Goal: Task Accomplishment & Management: Manage account settings

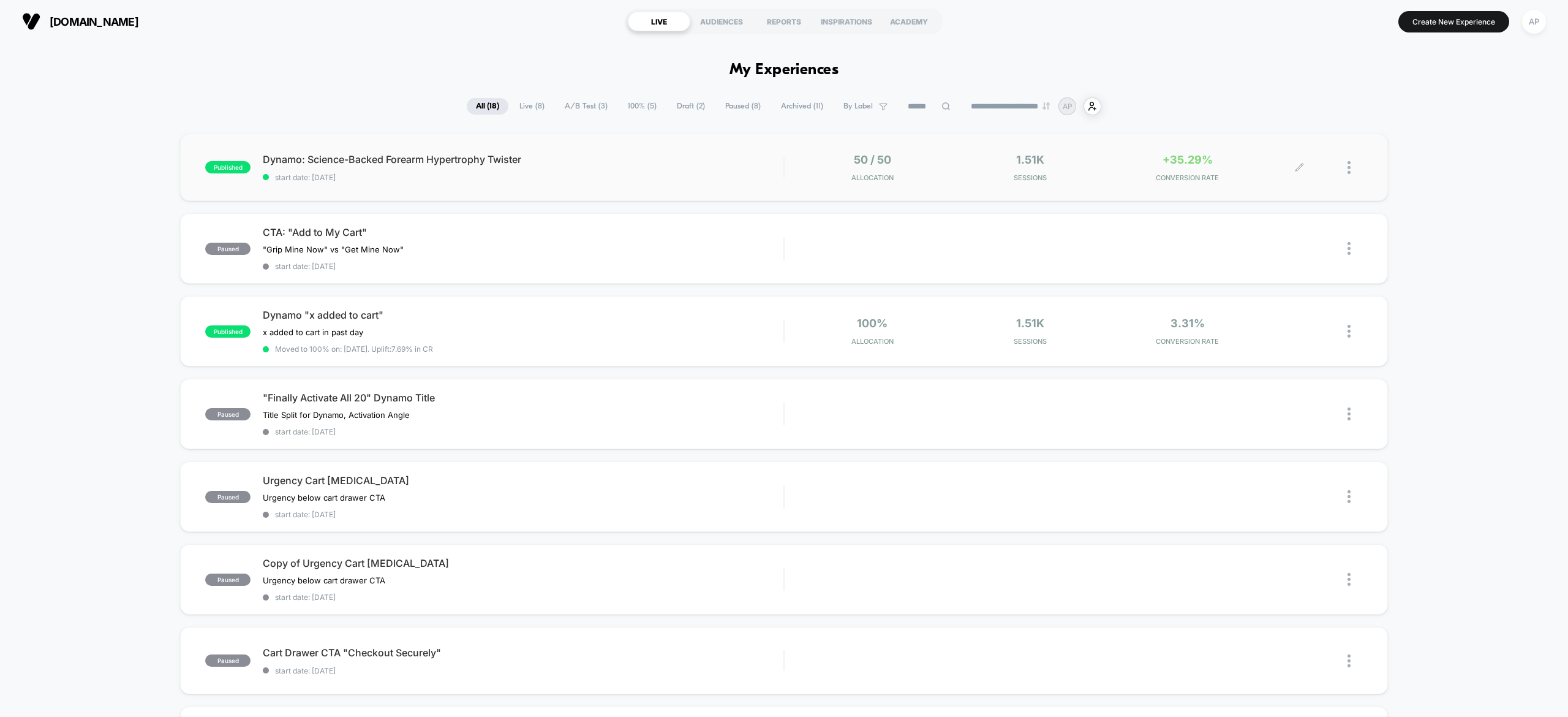
click at [1211, 174] on span "CONVERSION RATE" at bounding box center [1186, 177] width 151 height 8
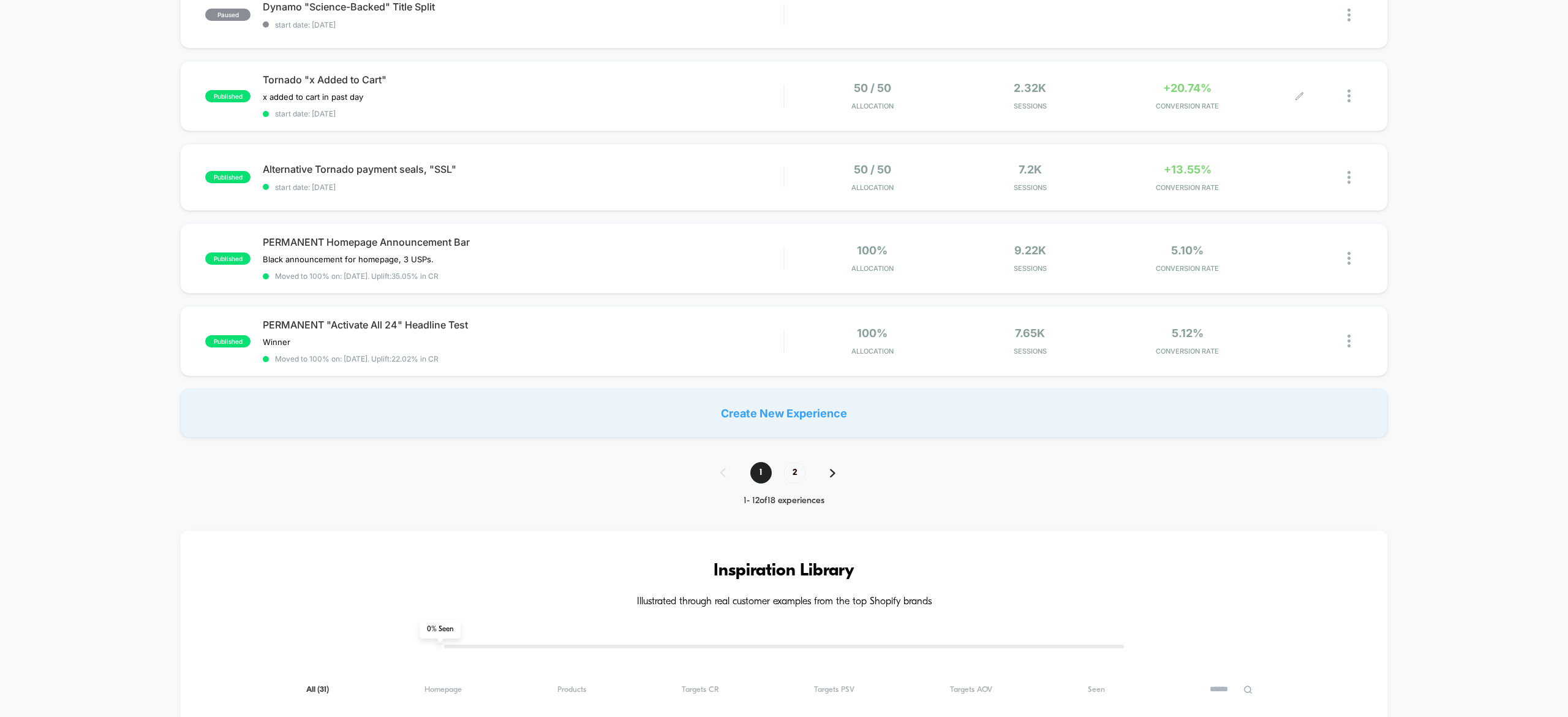
scroll to position [727, 0]
click at [666, 182] on span "start date: 16/08/2025" at bounding box center [523, 186] width 520 height 9
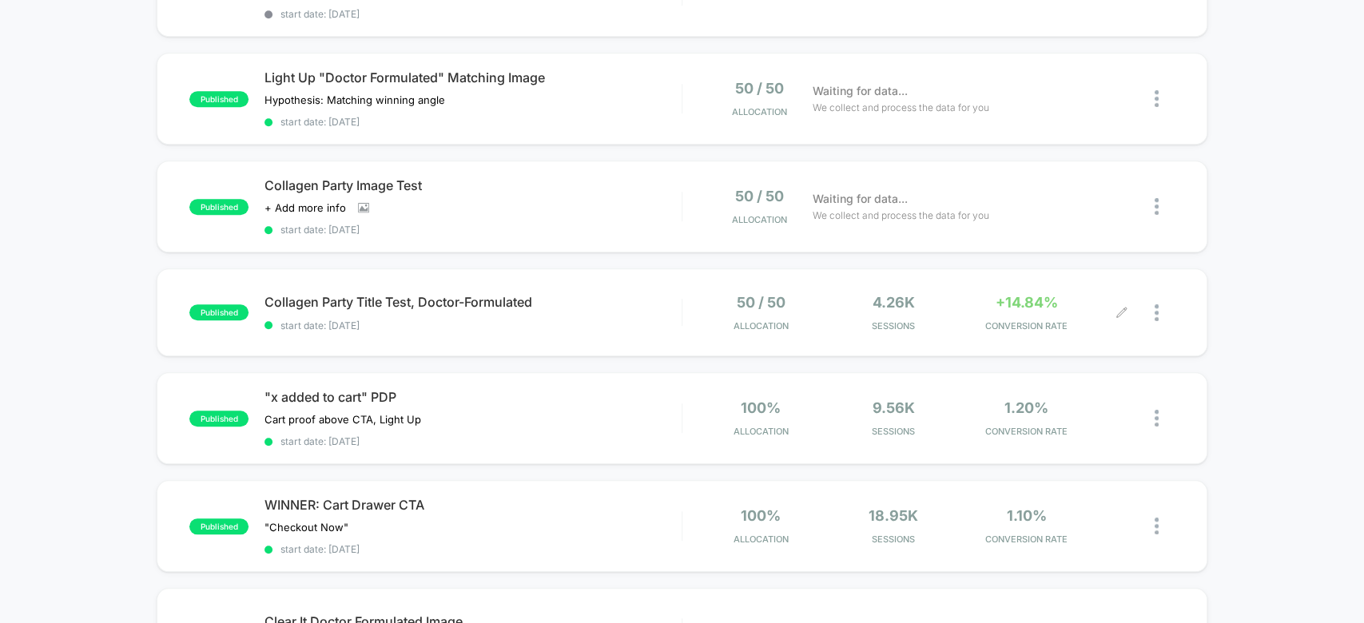
scroll to position [831, 0]
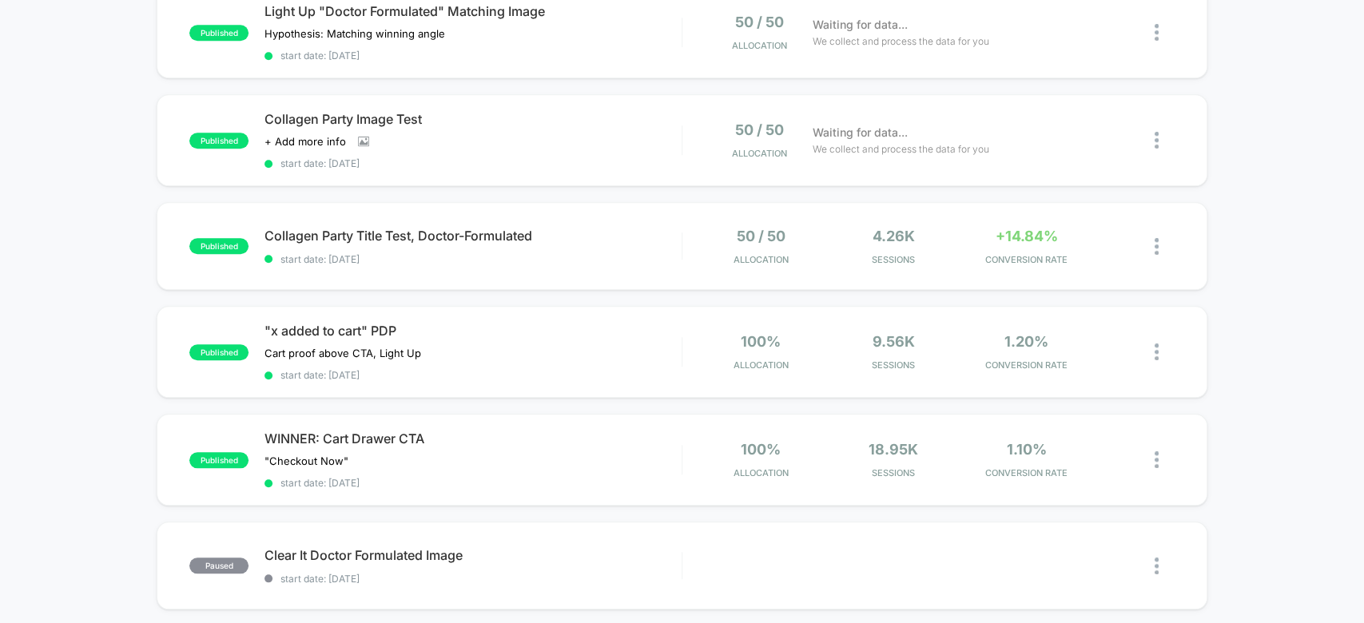
drag, startPoint x: 1253, startPoint y: 150, endPoint x: 1298, endPoint y: 112, distance: 58.9
click at [1298, 112] on div "published Light Up Title: "Formulated by Dr. Ingky" Name angle﻿ Click to edit e…" at bounding box center [682, 16] width 1364 height 1346
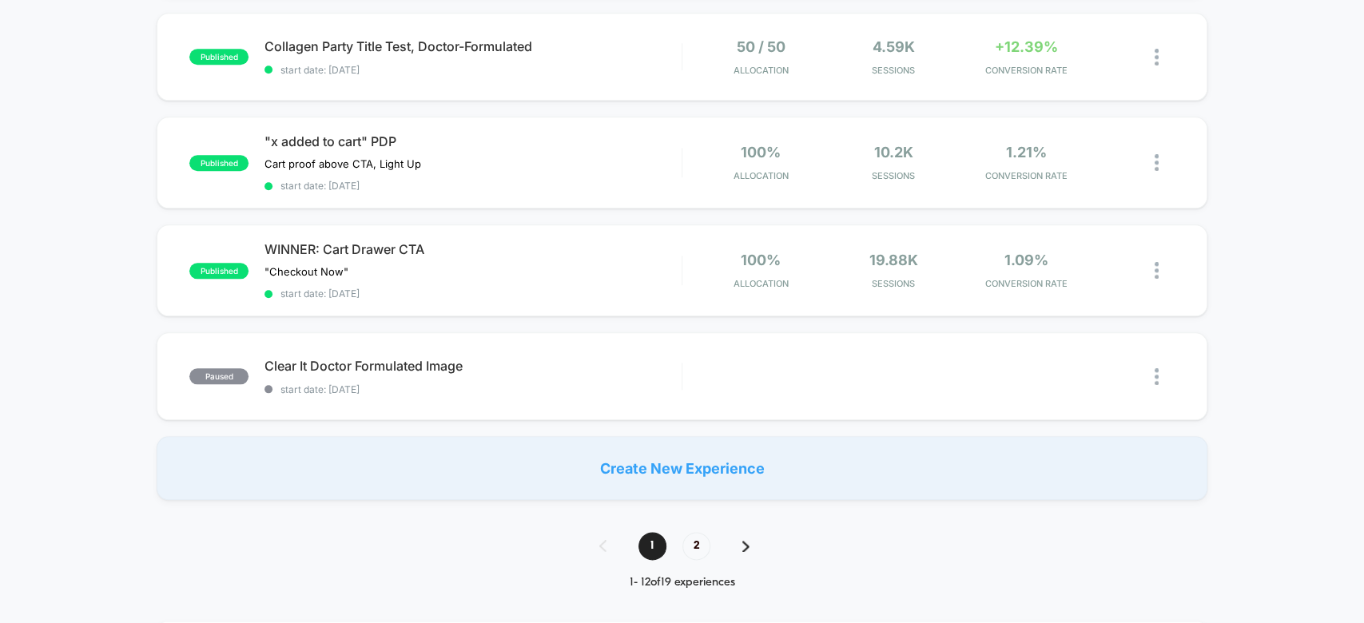
scroll to position [1022, 0]
click at [1074, 357] on div "Start" at bounding box center [1081, 375] width 81 height 36
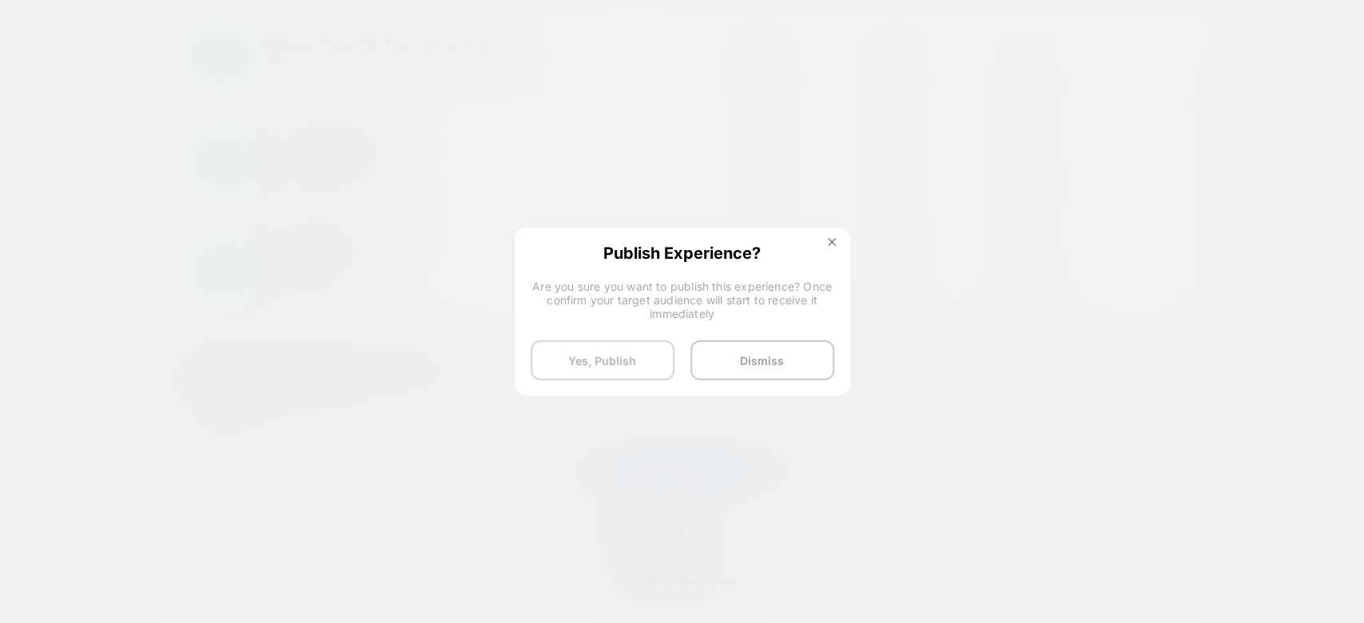
click at [601, 362] on button "Yes, Publish" at bounding box center [603, 360] width 144 height 40
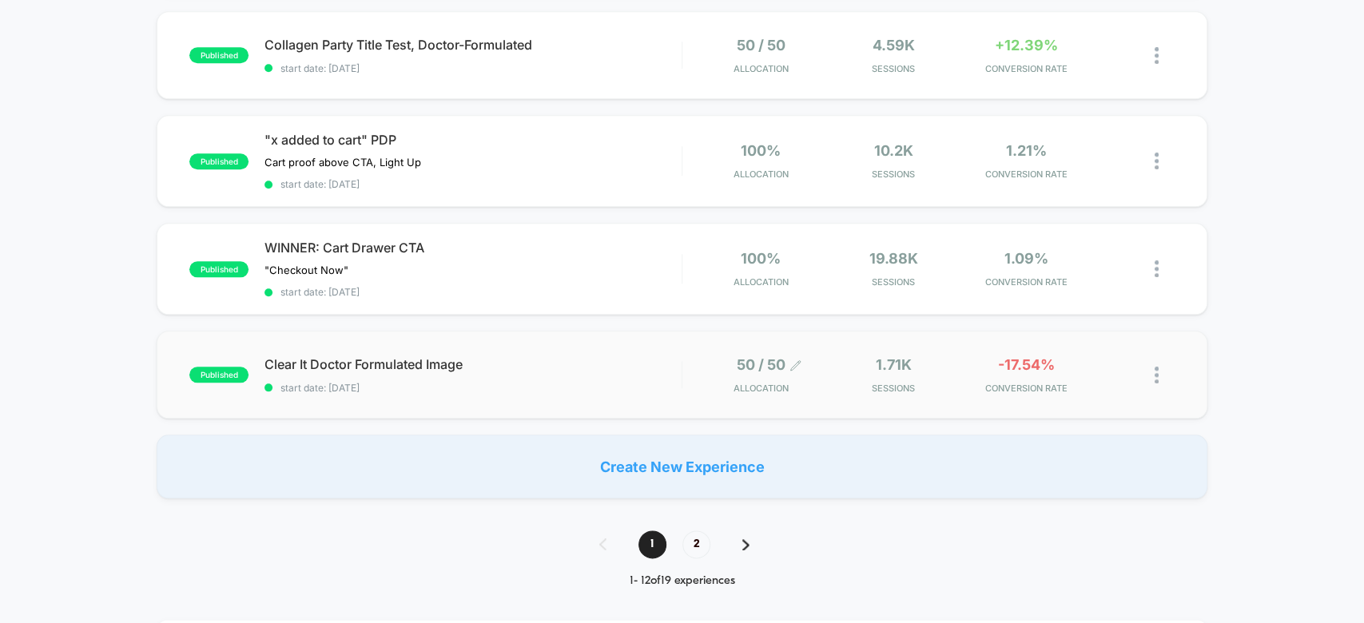
click at [772, 356] on div "50 / 50 Allocation" at bounding box center [761, 375] width 55 height 38
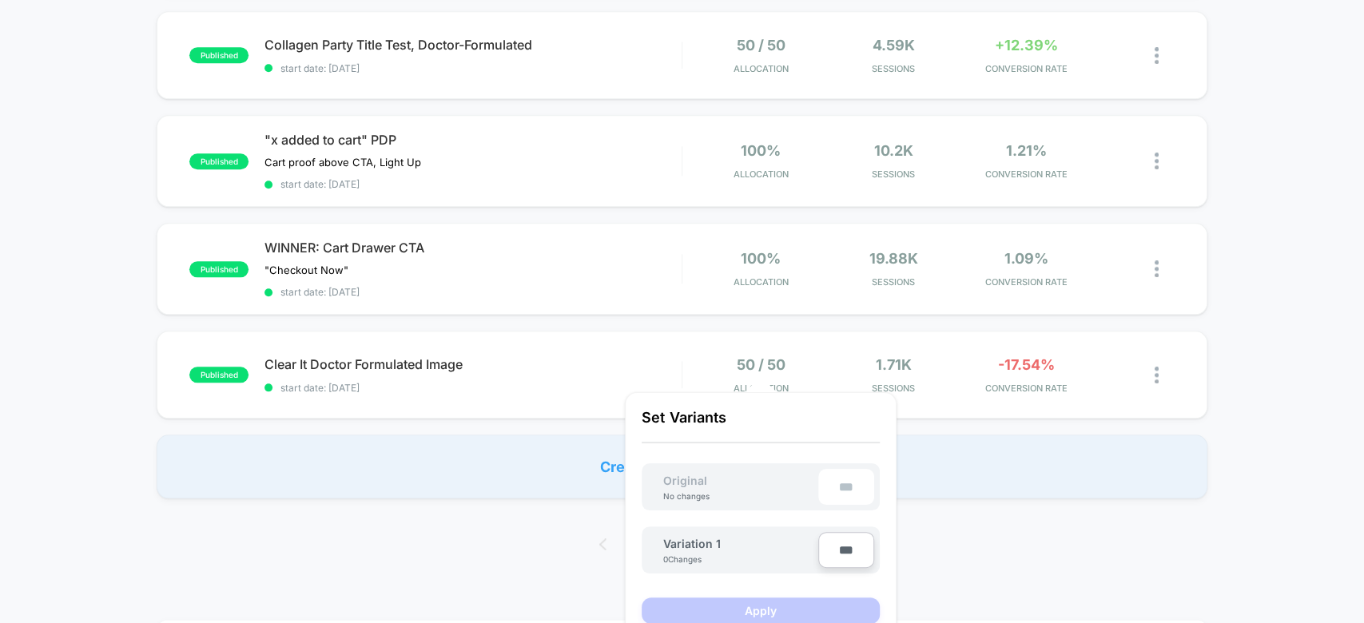
click at [854, 562] on input "***" at bounding box center [846, 550] width 56 height 36
type input "***"
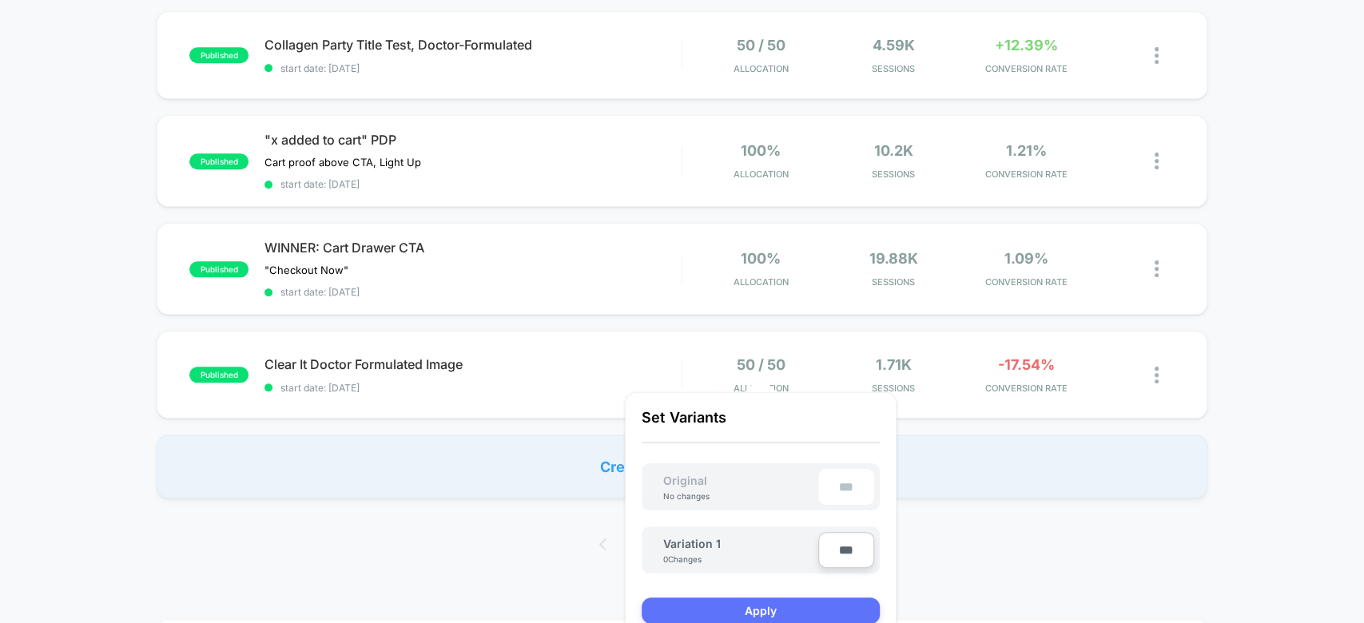
click at [809, 599] on button "Apply" at bounding box center [761, 611] width 238 height 26
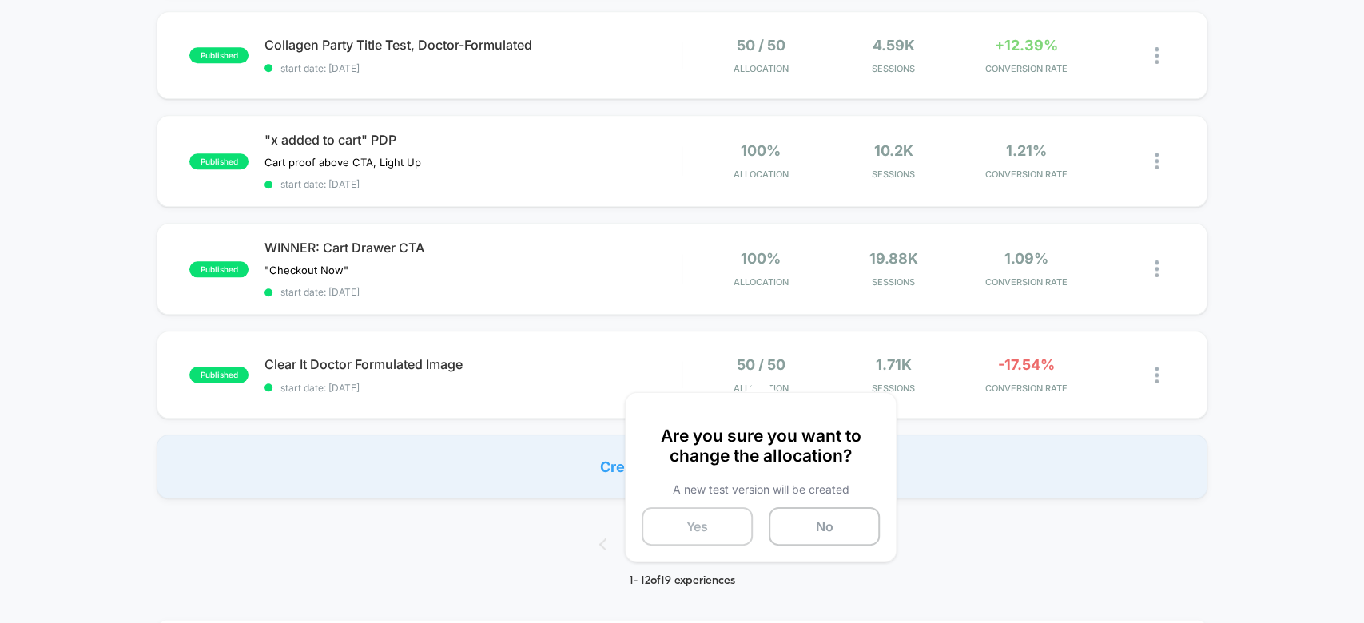
click at [731, 532] on button "Yes" at bounding box center [697, 526] width 111 height 38
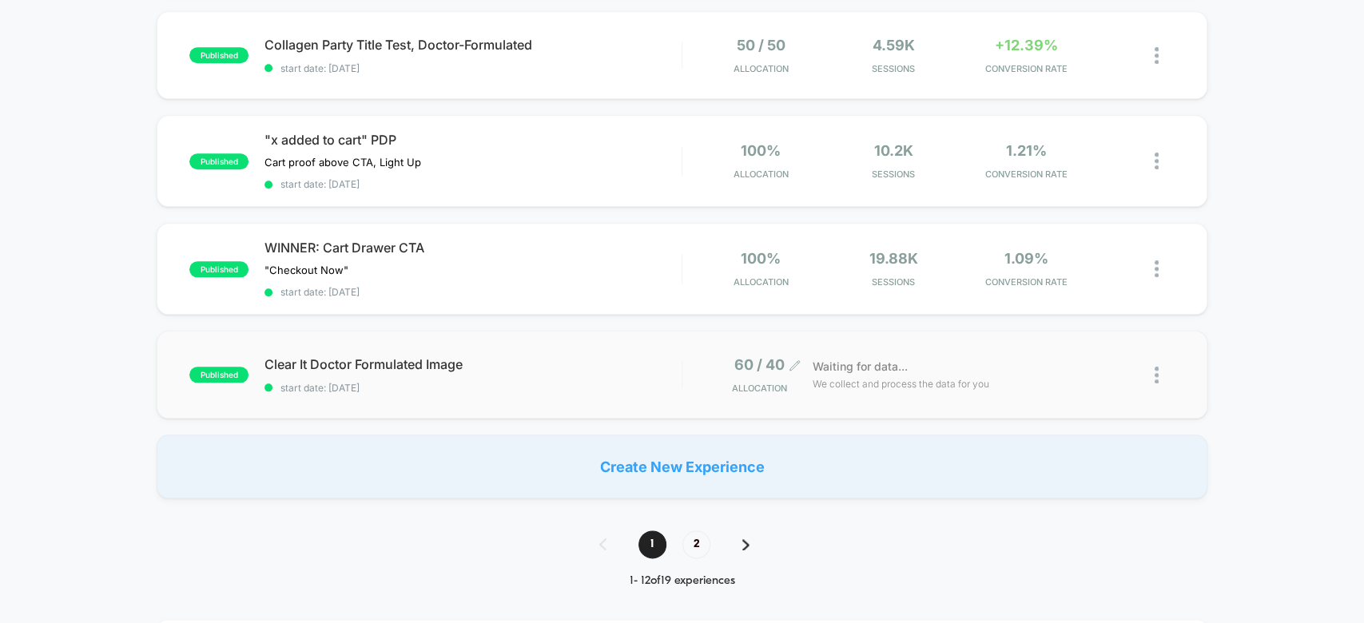
click at [754, 356] on span "60 / 40" at bounding box center [759, 364] width 50 height 17
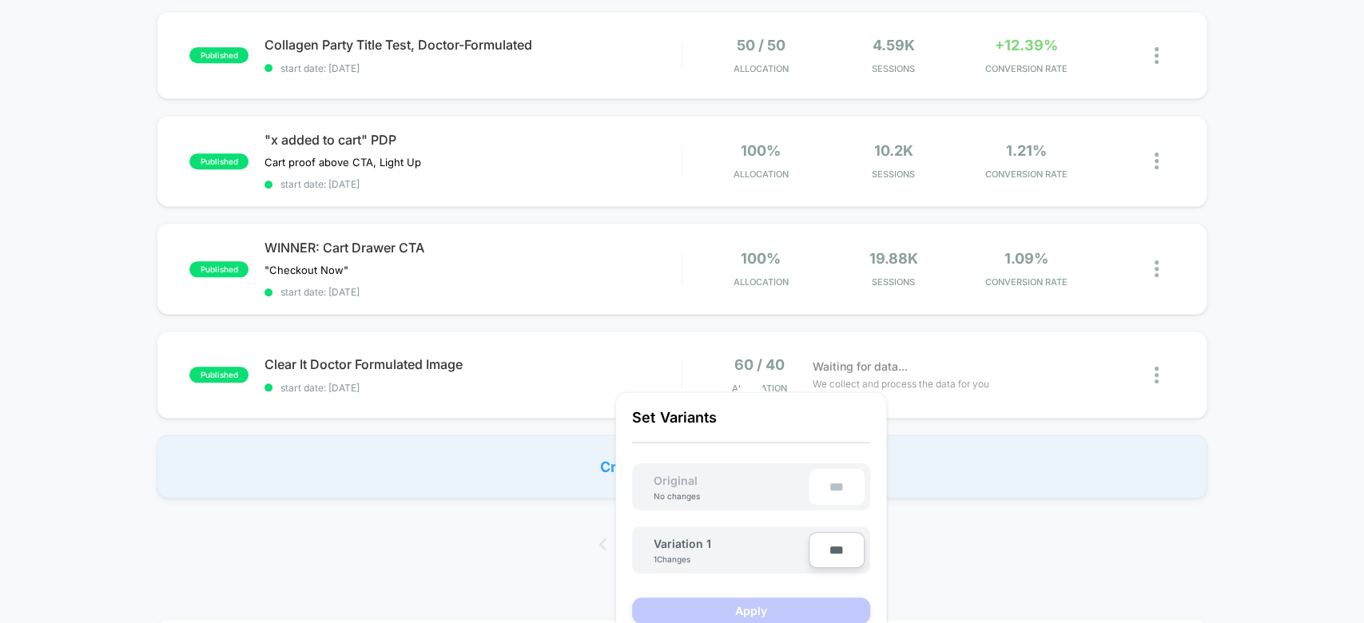
click at [821, 553] on input "***" at bounding box center [837, 550] width 56 height 36
type input "***"
type input "**"
type input "***"
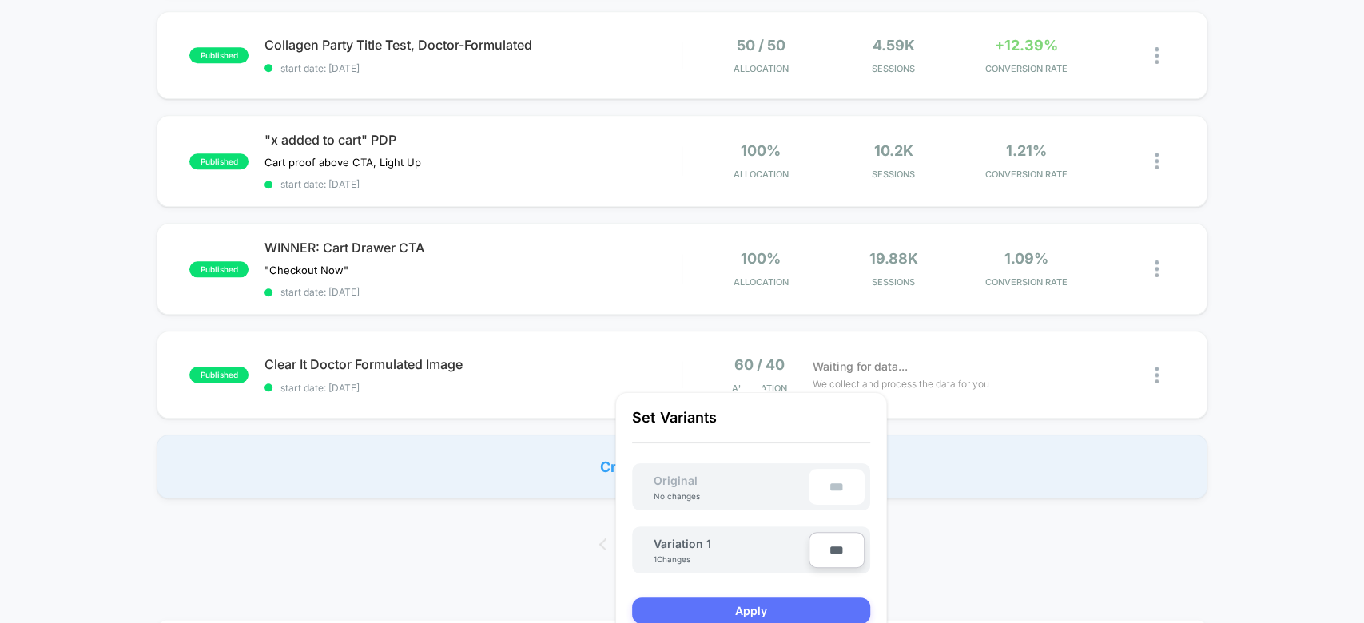
click at [788, 606] on button "Apply" at bounding box center [751, 611] width 238 height 26
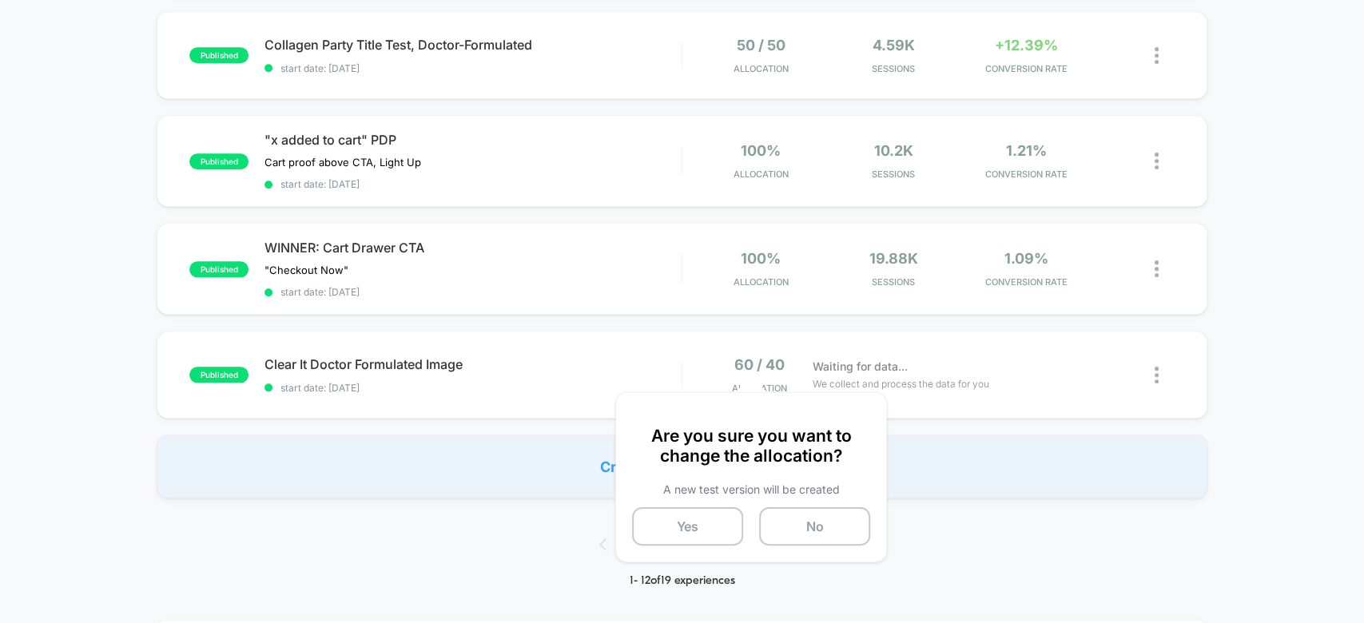
click at [725, 547] on div "Are you sure you want to change the allocation? A new test version will be crea…" at bounding box center [751, 477] width 272 height 170
click at [702, 517] on button "Yes" at bounding box center [687, 526] width 111 height 38
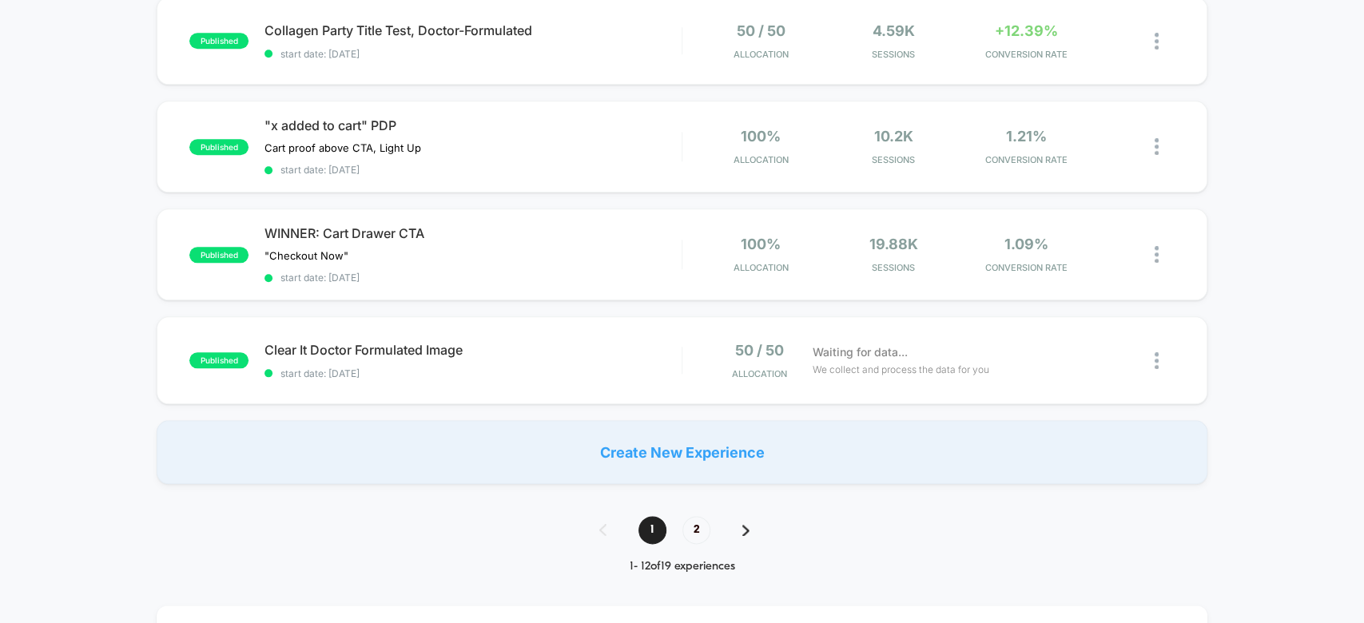
scroll to position [1044, 0]
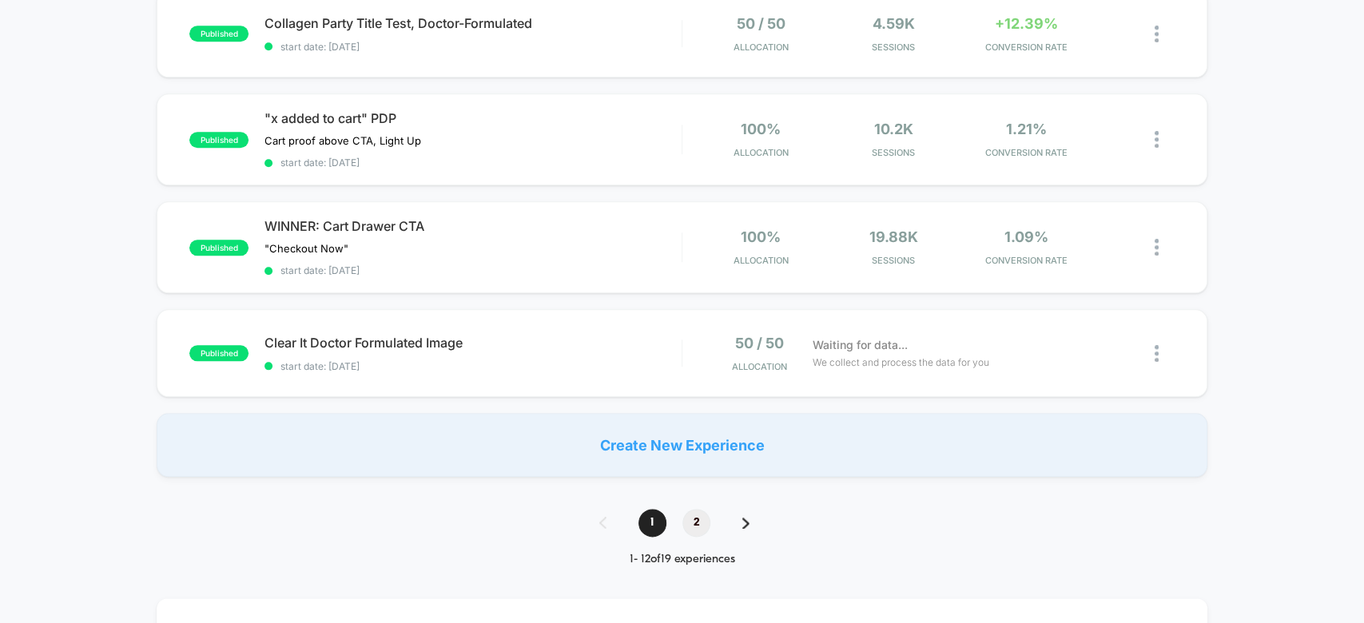
click at [695, 509] on span "2" at bounding box center [696, 523] width 28 height 28
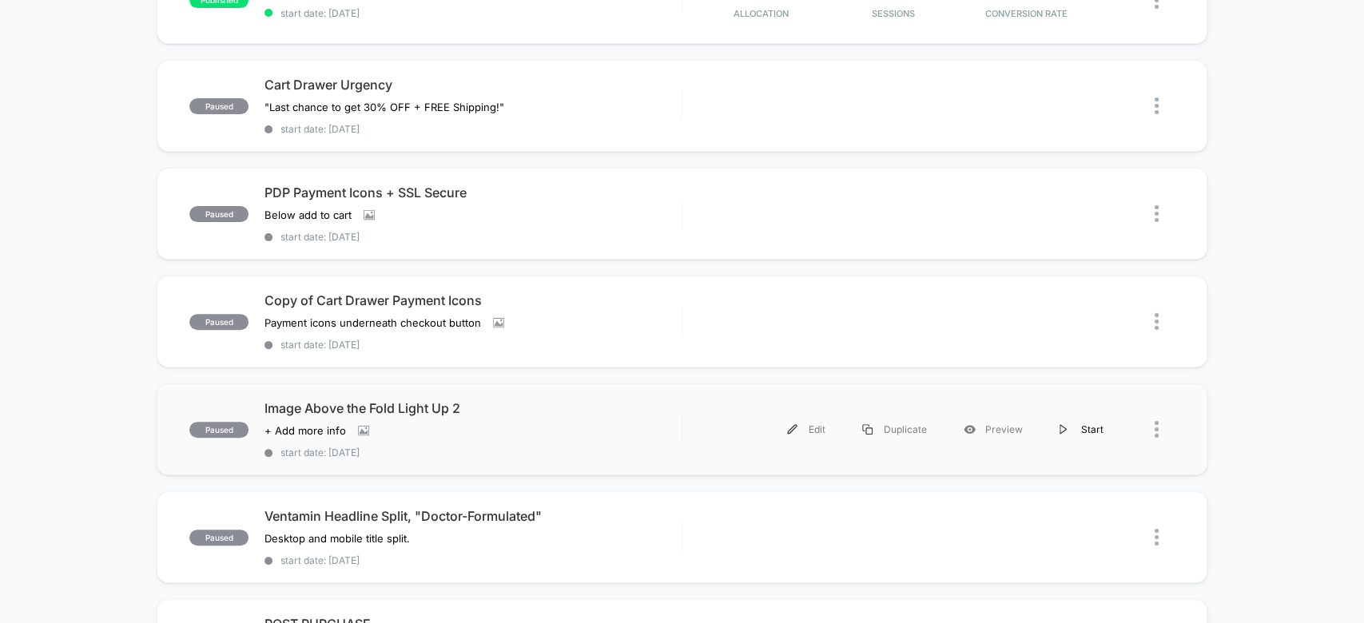
scroll to position [276, 0]
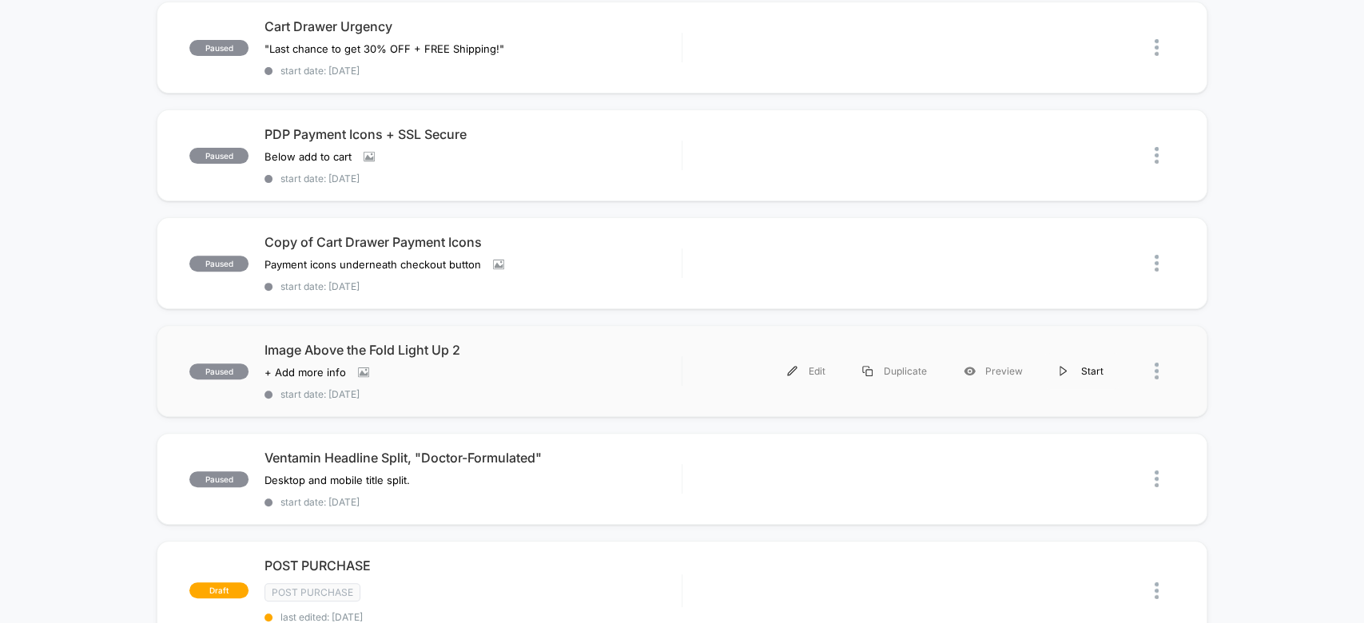
click at [1084, 368] on div "Start" at bounding box center [1081, 371] width 81 height 36
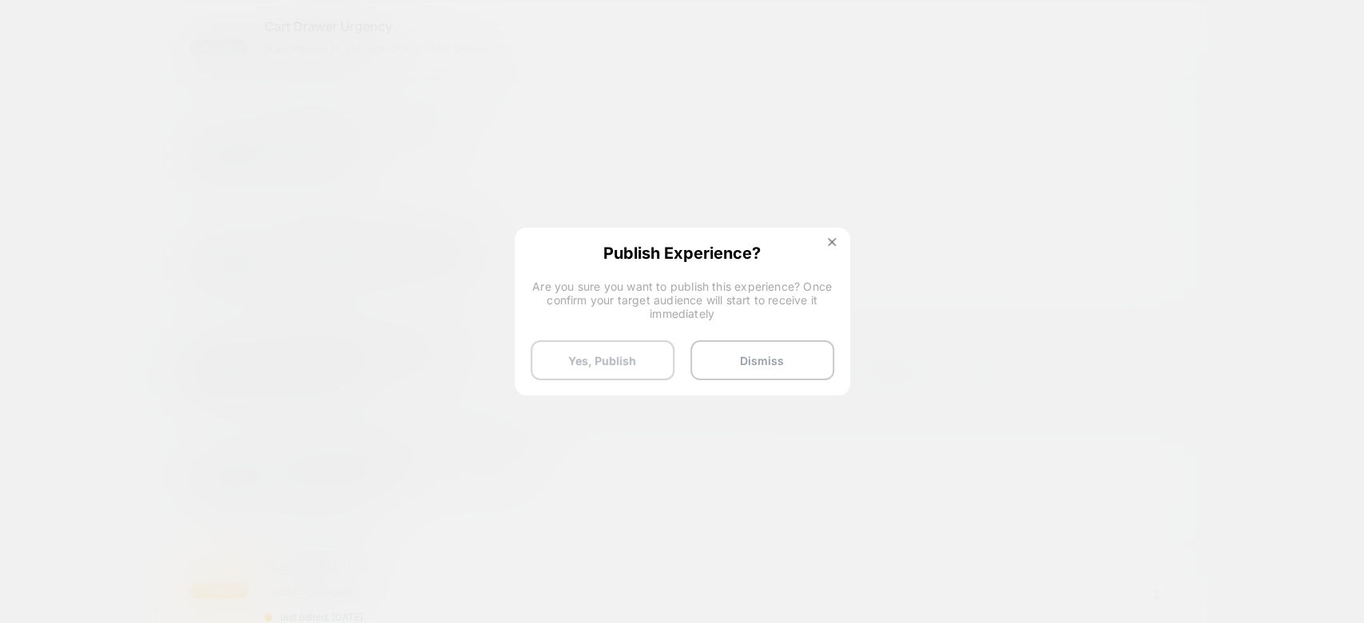
click at [621, 368] on button "Yes, Publish" at bounding box center [603, 360] width 144 height 40
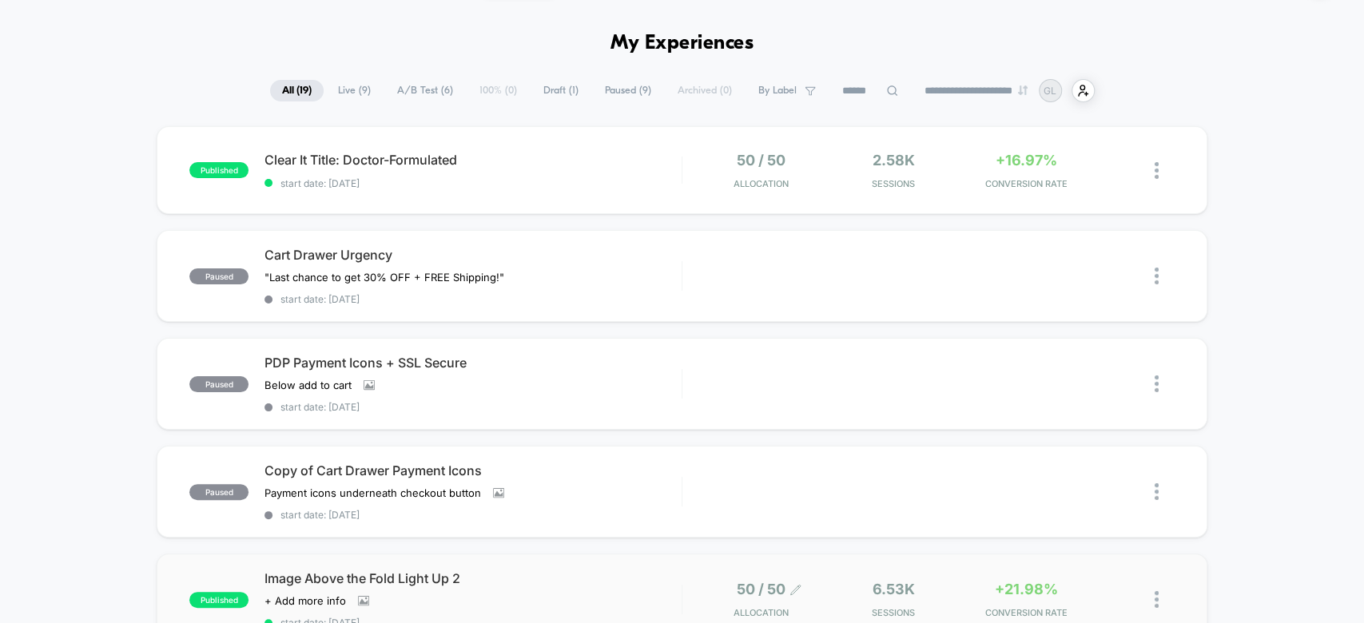
scroll to position [49, 0]
click at [790, 162] on icon at bounding box center [795, 160] width 12 height 12
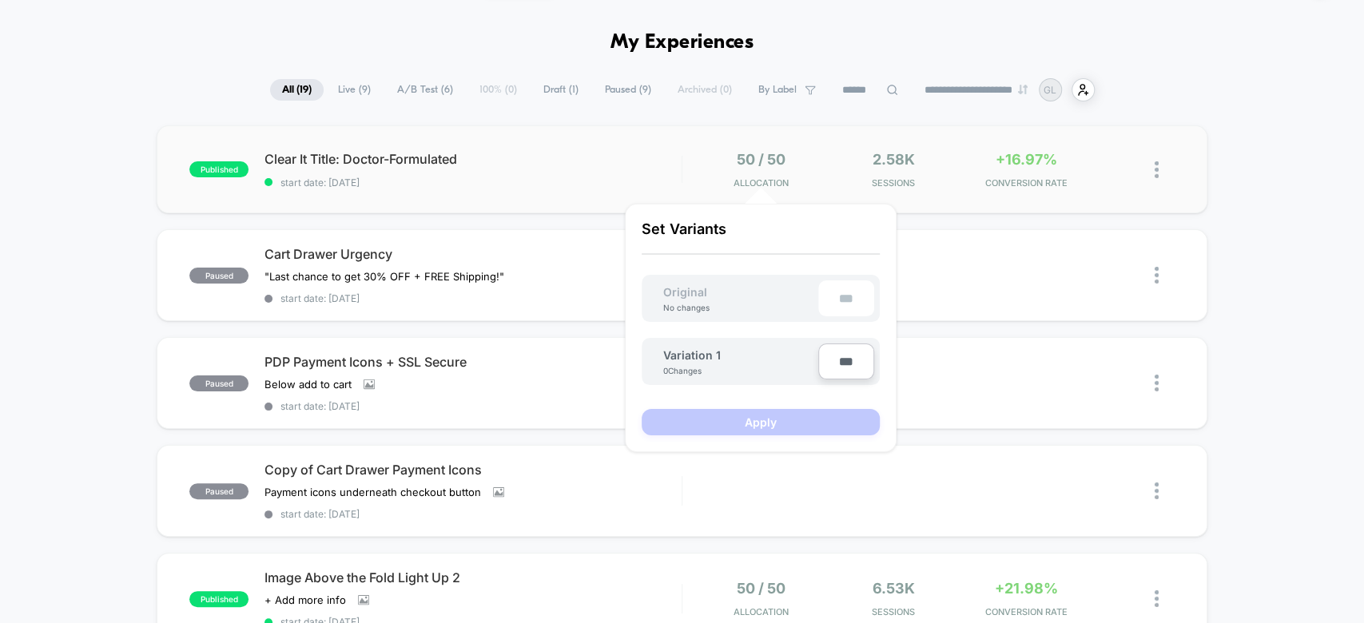
click at [1155, 161] on img at bounding box center [1157, 169] width 4 height 17
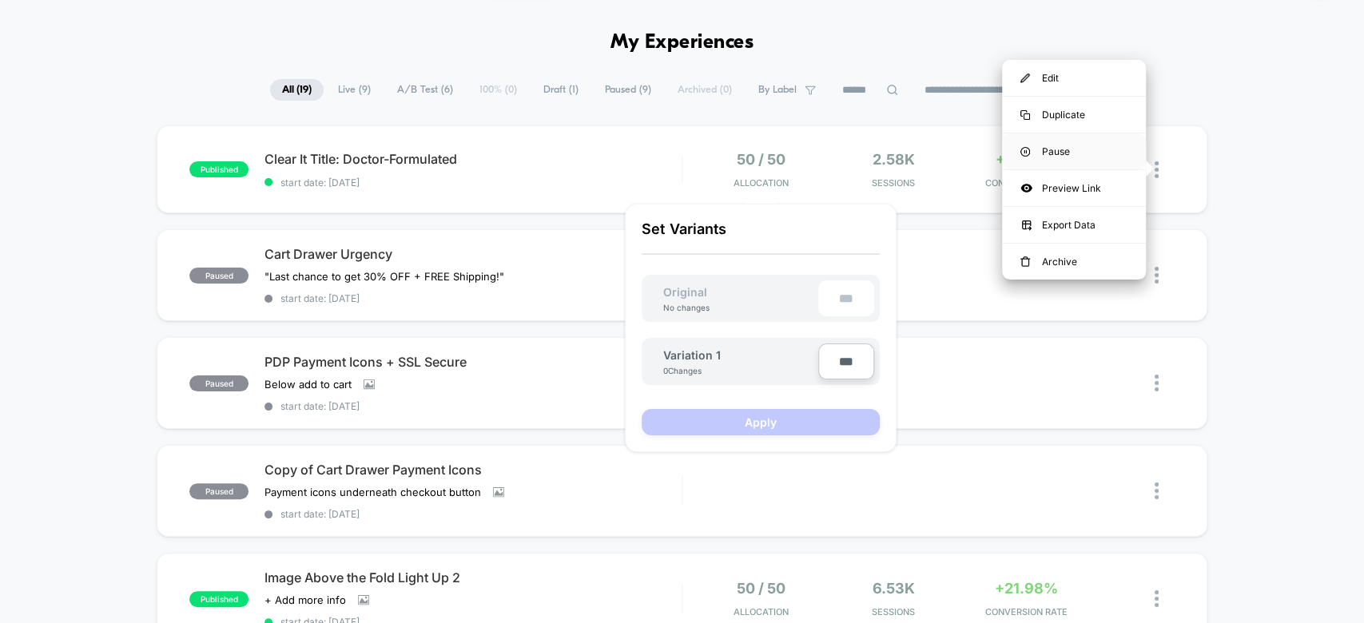
click at [1065, 153] on div "Pause" at bounding box center [1074, 151] width 144 height 36
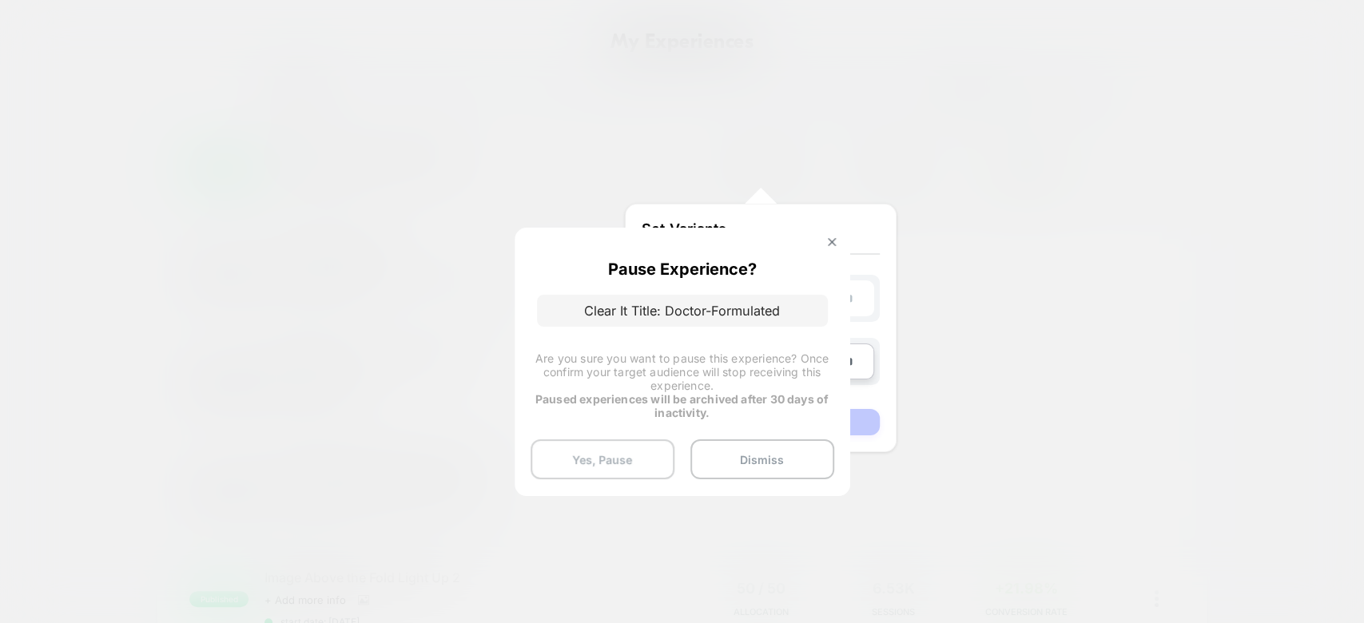
click at [630, 457] on button "Yes, Pause" at bounding box center [603, 459] width 144 height 40
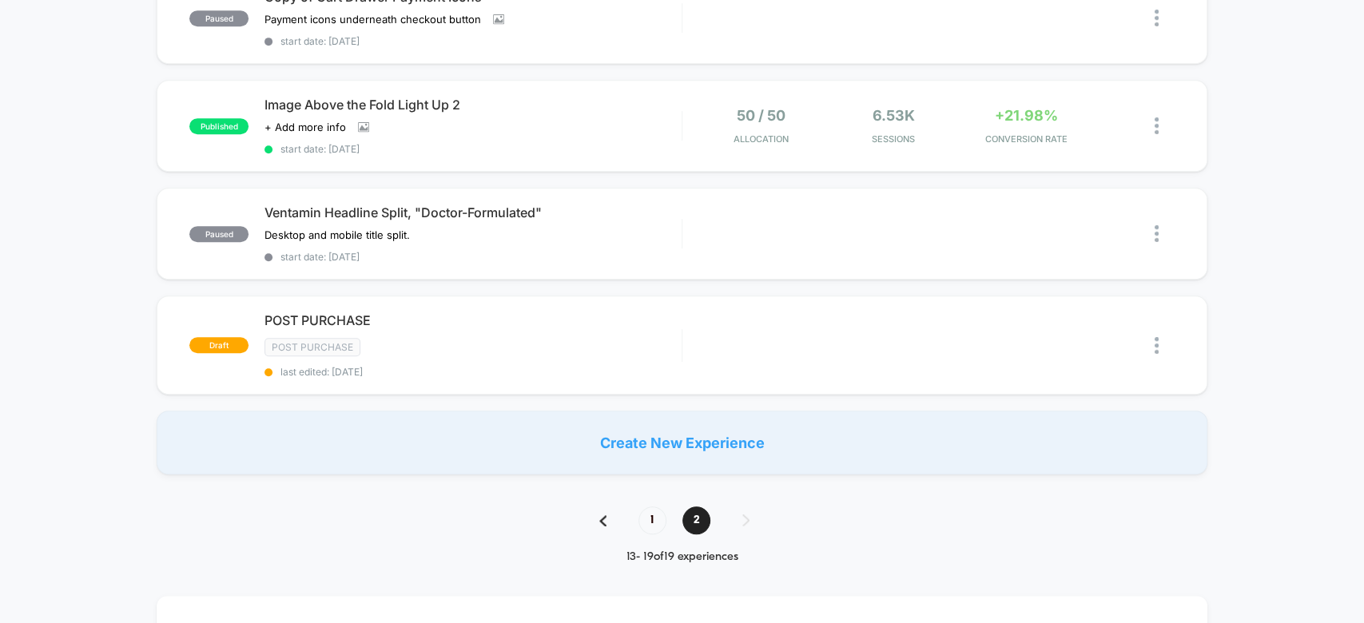
scroll to position [528, 0]
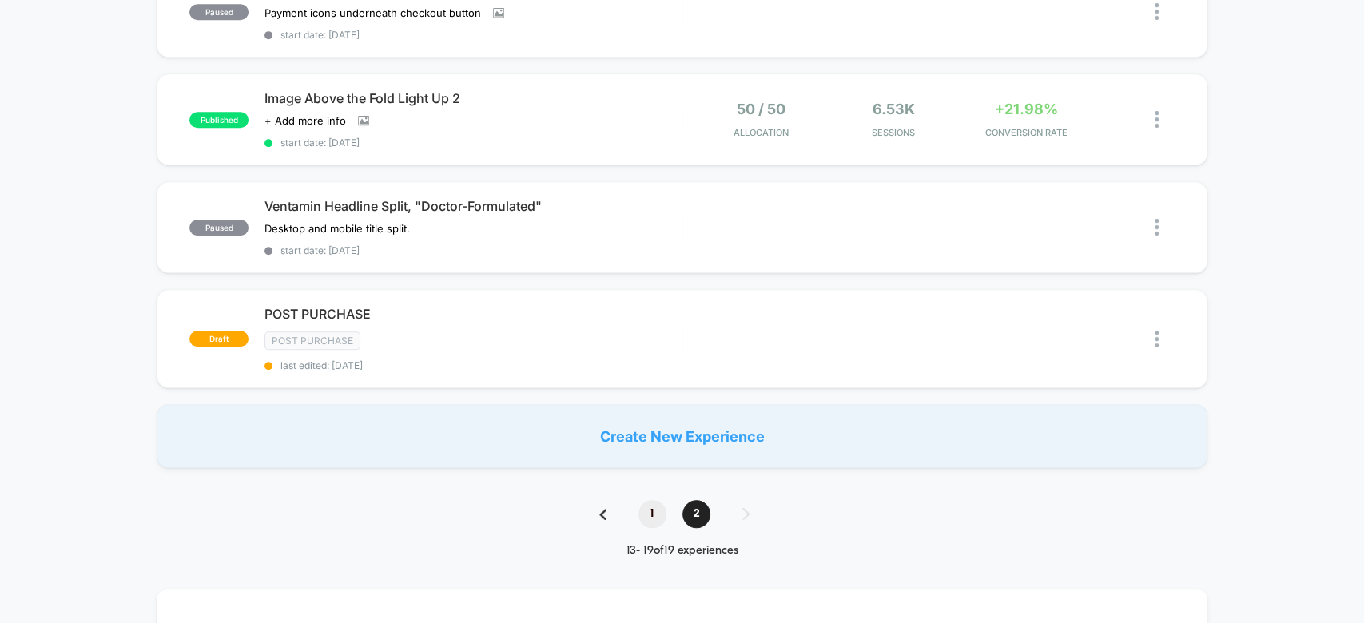
click at [644, 500] on span "1" at bounding box center [652, 514] width 28 height 28
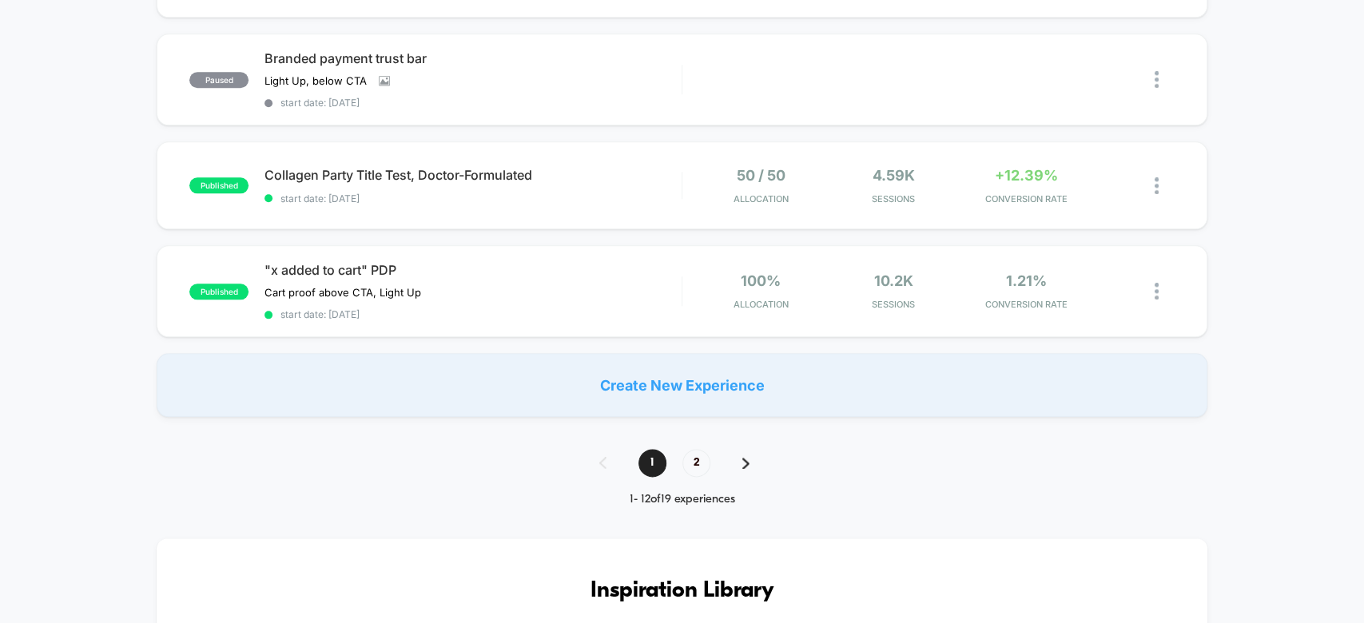
scroll to position [1147, 0]
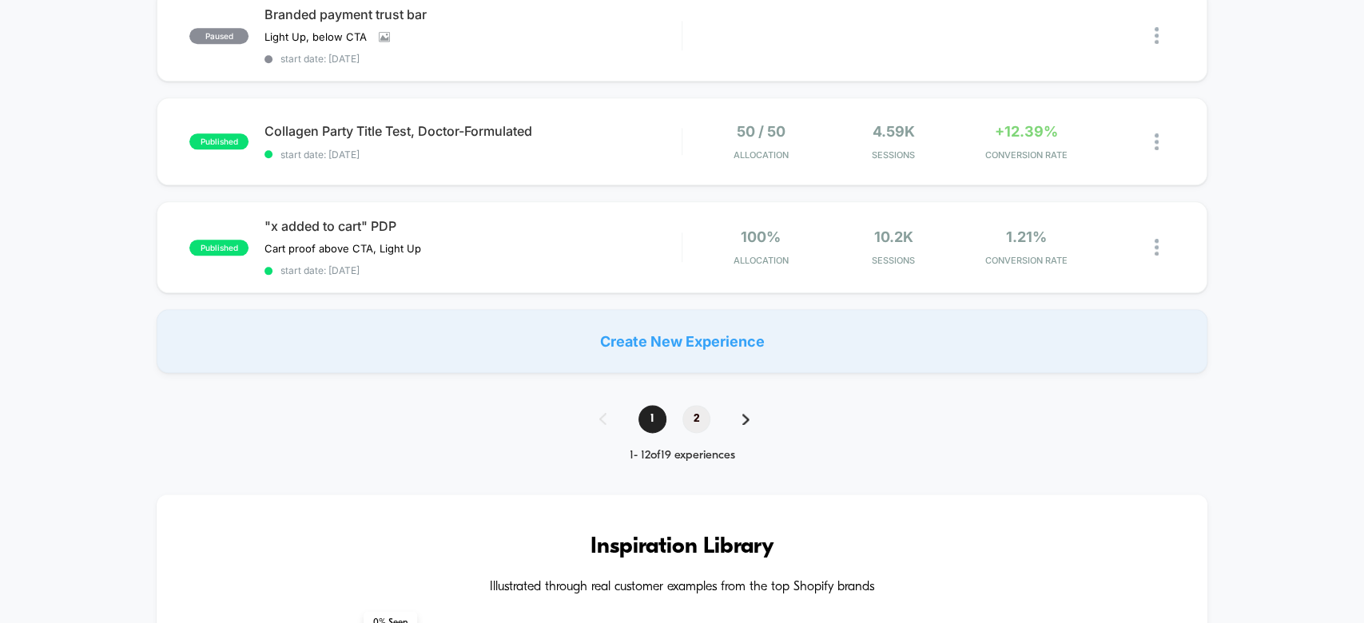
click at [697, 406] on span "2" at bounding box center [696, 419] width 28 height 28
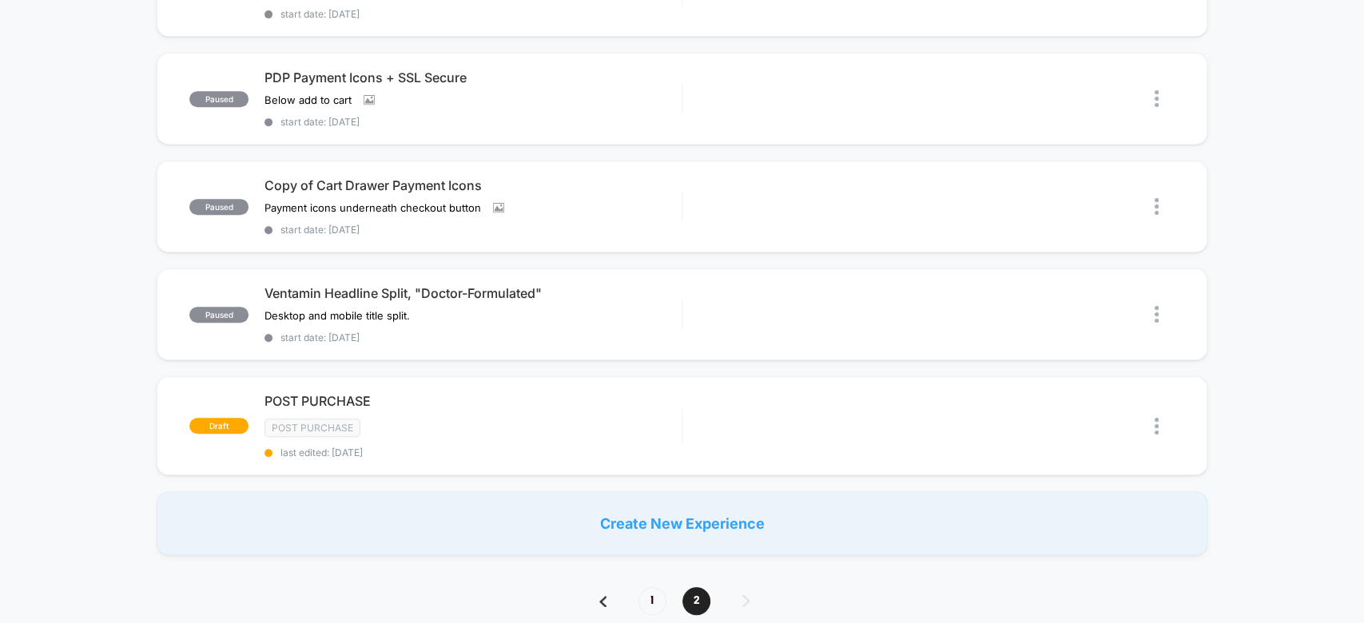
scroll to position [442, 0]
click at [1095, 188] on div "Start" at bounding box center [1081, 206] width 81 height 36
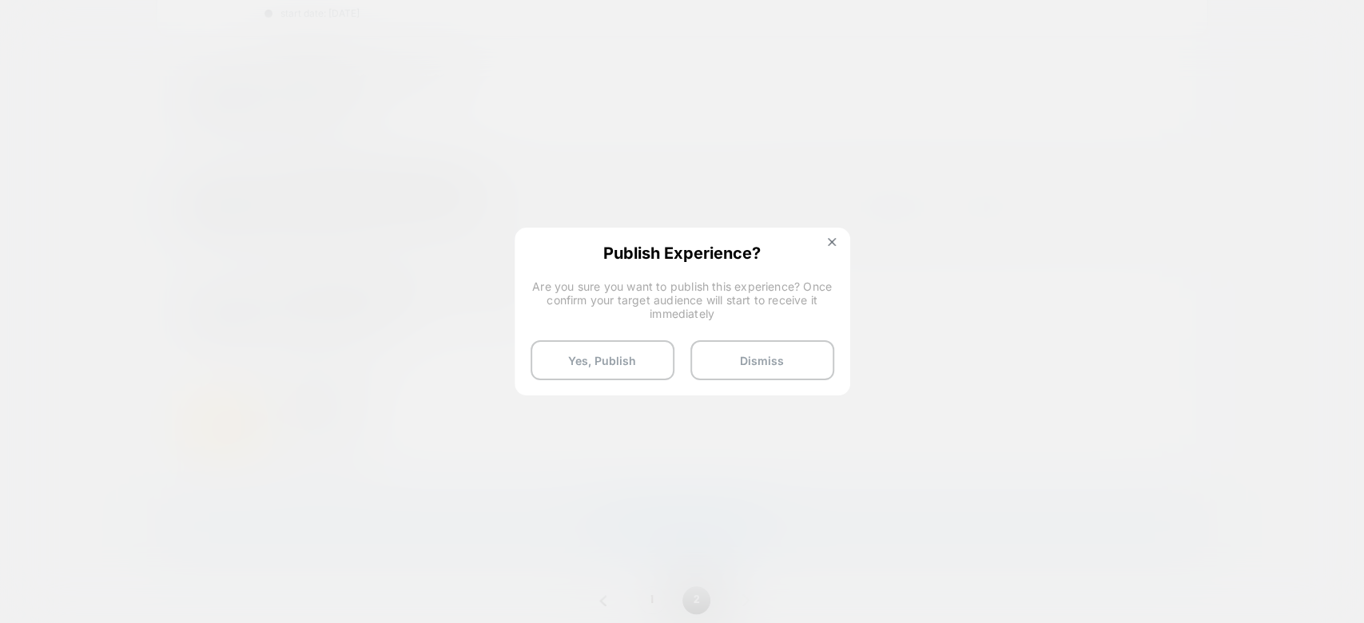
click at [667, 340] on div "Yes, Publish Dismiss" at bounding box center [683, 360] width 304 height 40
click at [665, 345] on button "Yes, Publish" at bounding box center [603, 360] width 144 height 40
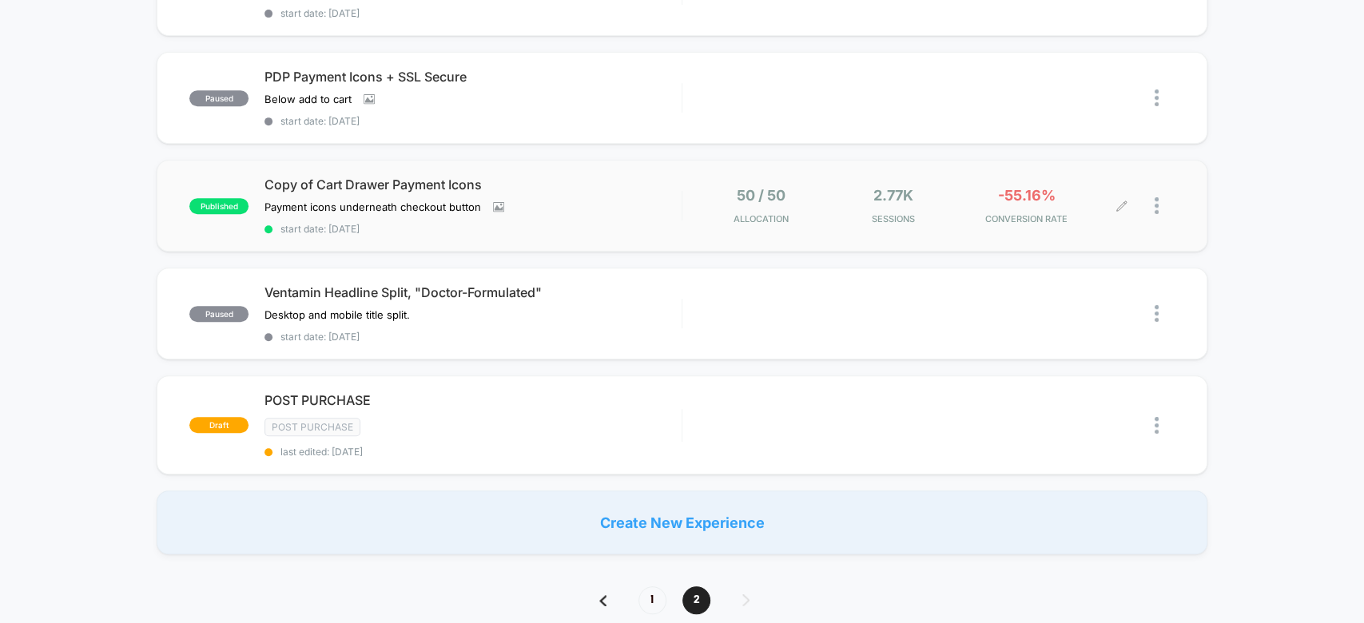
click at [1122, 205] on div at bounding box center [1148, 206] width 53 height 38
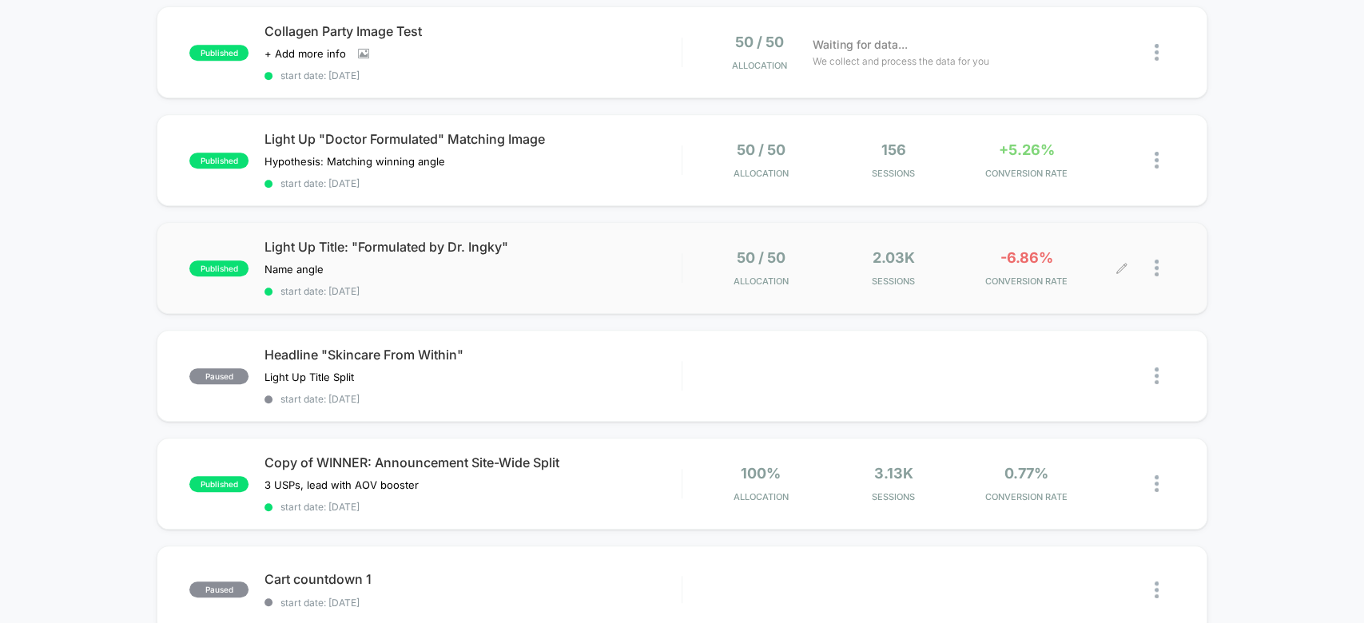
scroll to position [1414, 0]
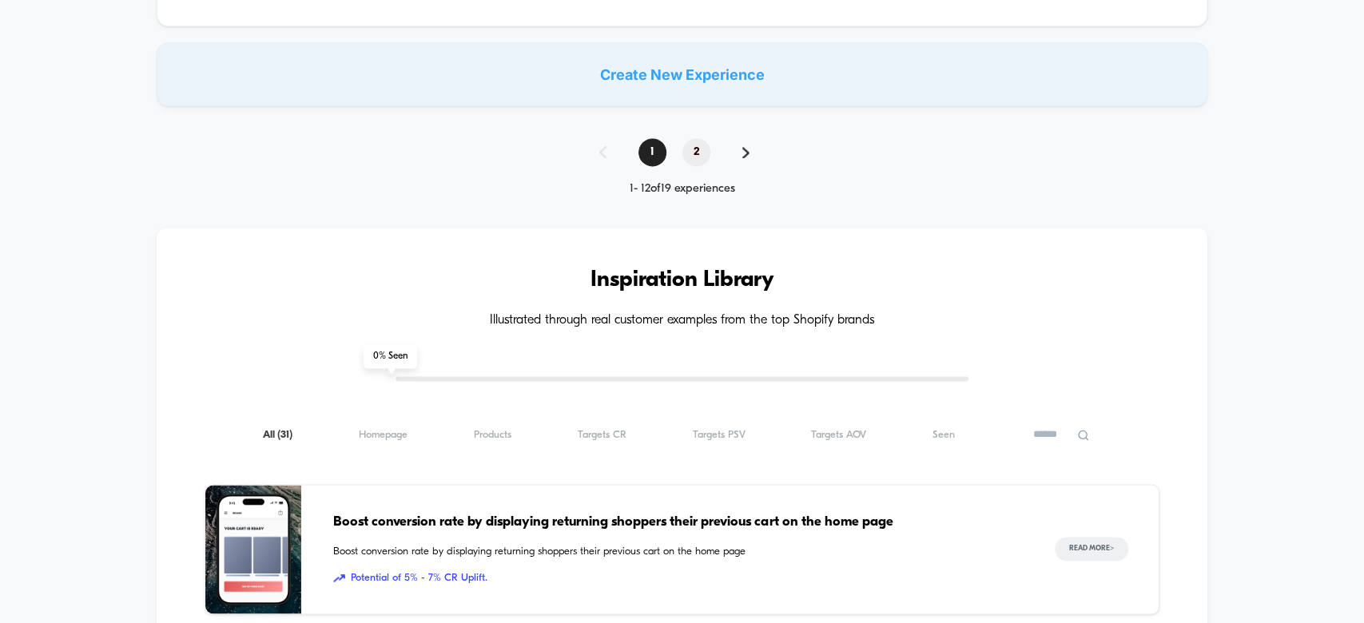
click at [696, 138] on span "2" at bounding box center [696, 152] width 28 height 28
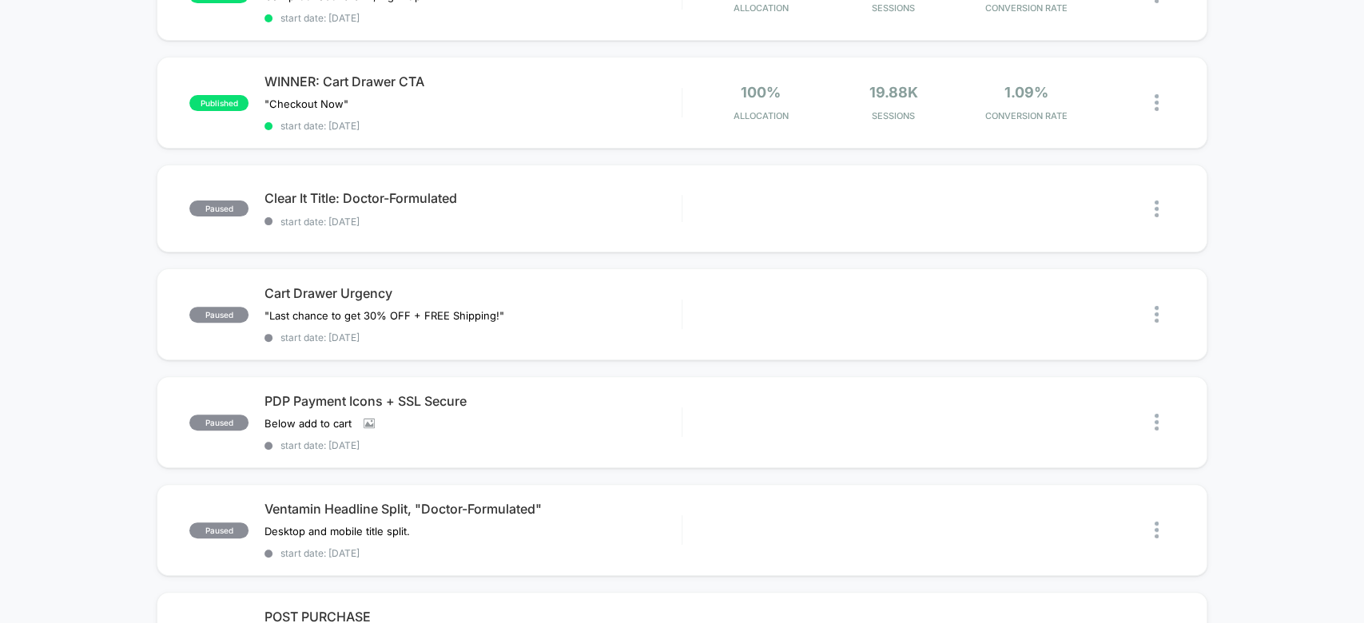
scroll to position [0, 0]
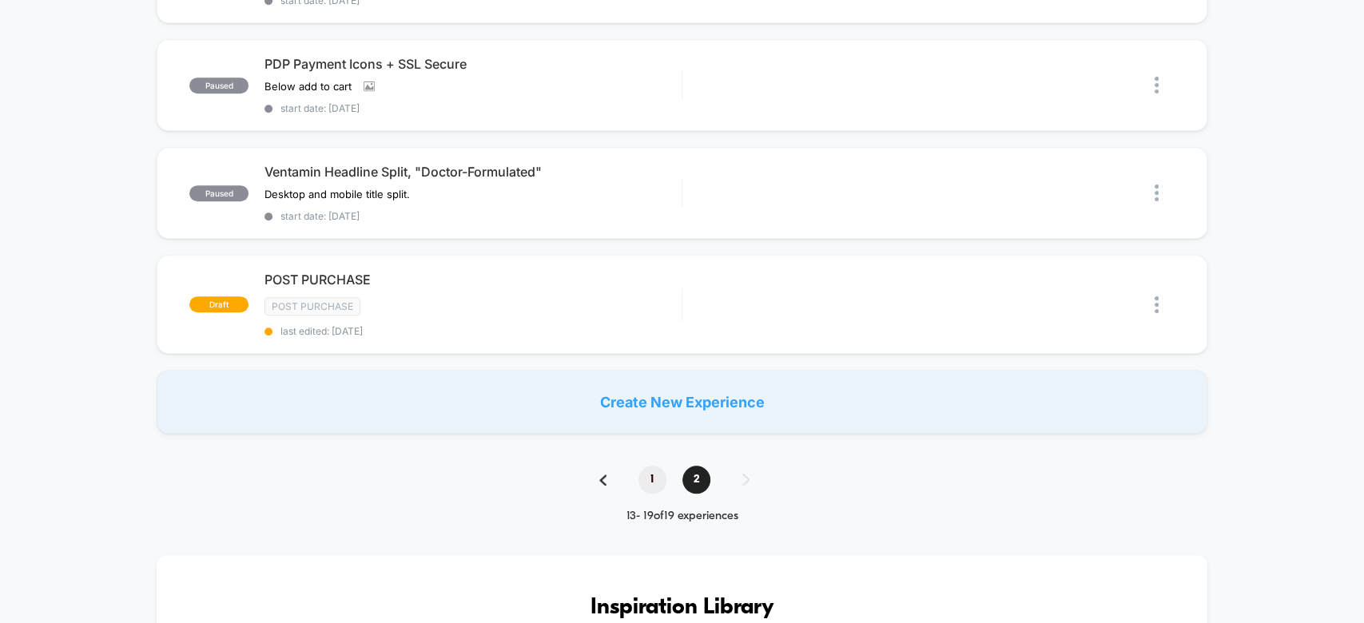
click at [663, 471] on span "1" at bounding box center [652, 480] width 28 height 28
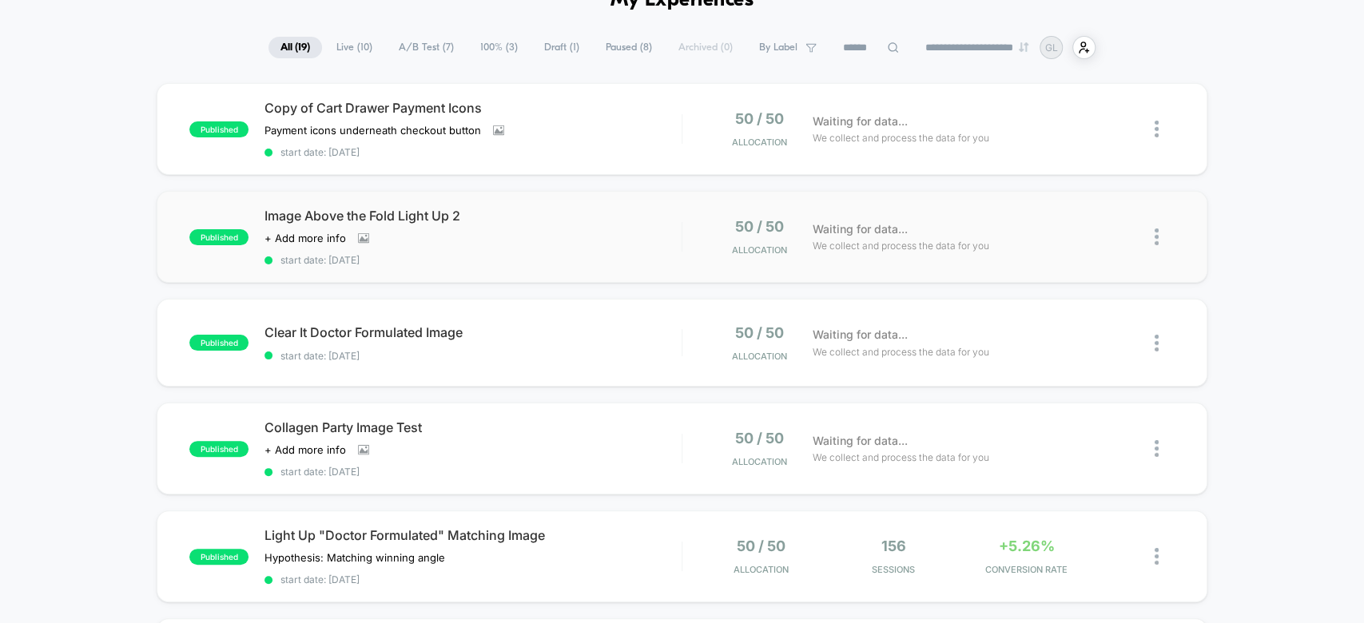
scroll to position [90, 0]
click at [1159, 123] on div at bounding box center [1165, 130] width 20 height 38
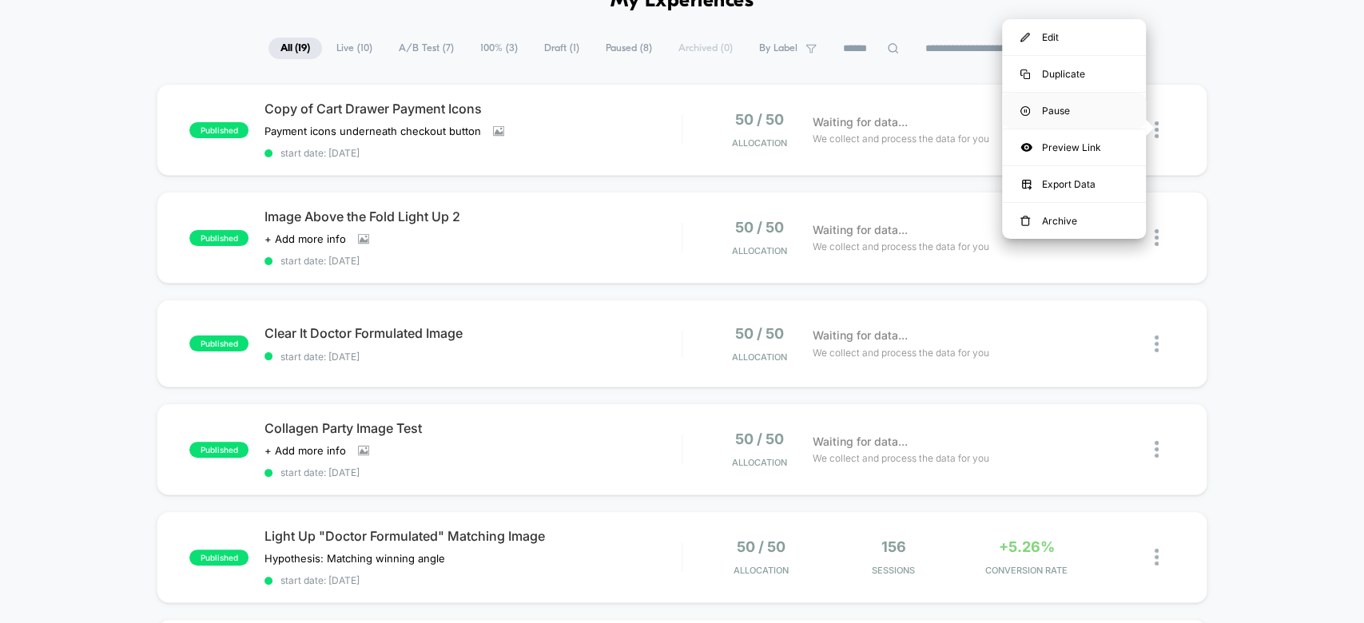
click at [1087, 112] on div "Pause" at bounding box center [1074, 111] width 144 height 36
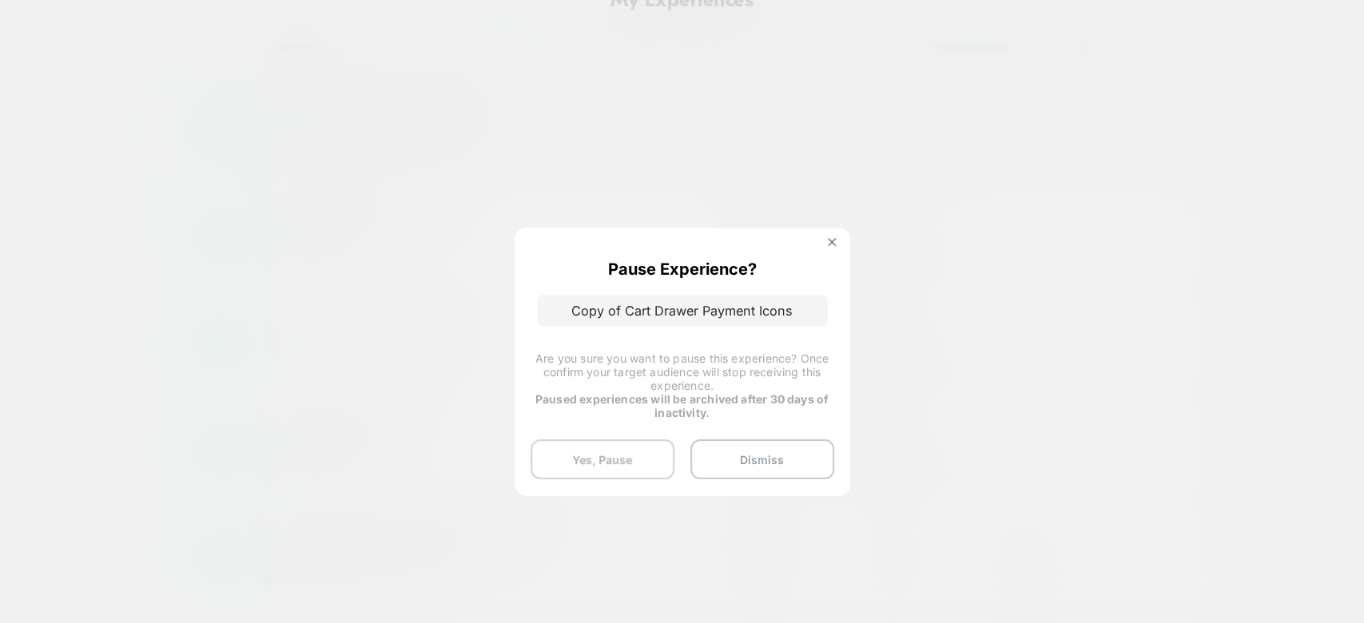
click at [611, 475] on button "Yes, Pause" at bounding box center [603, 459] width 144 height 40
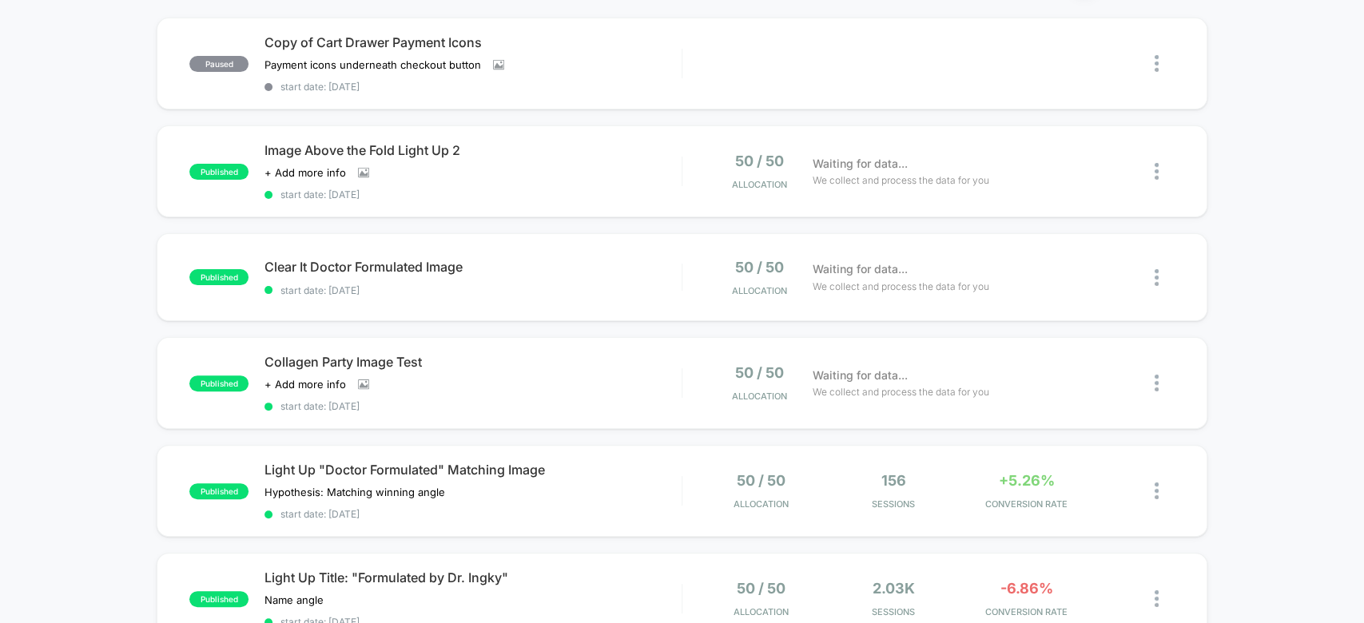
scroll to position [0, 0]
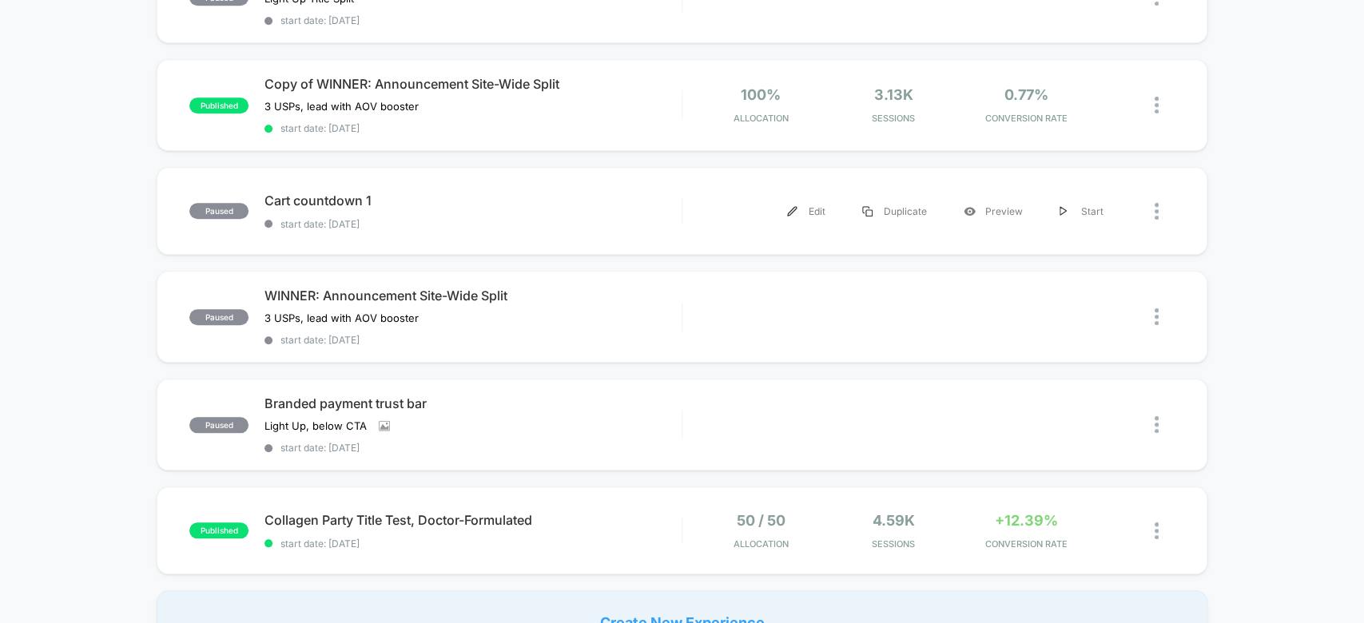
scroll to position [869, 0]
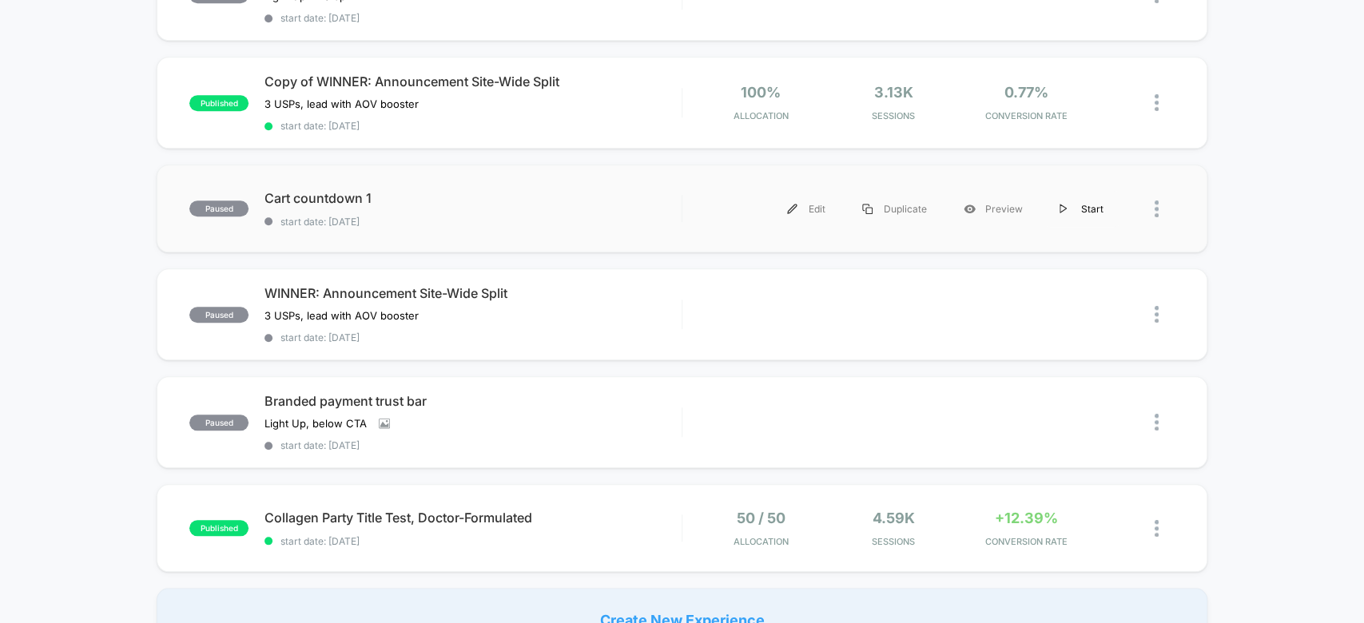
click at [1069, 193] on div "Start" at bounding box center [1081, 209] width 81 height 36
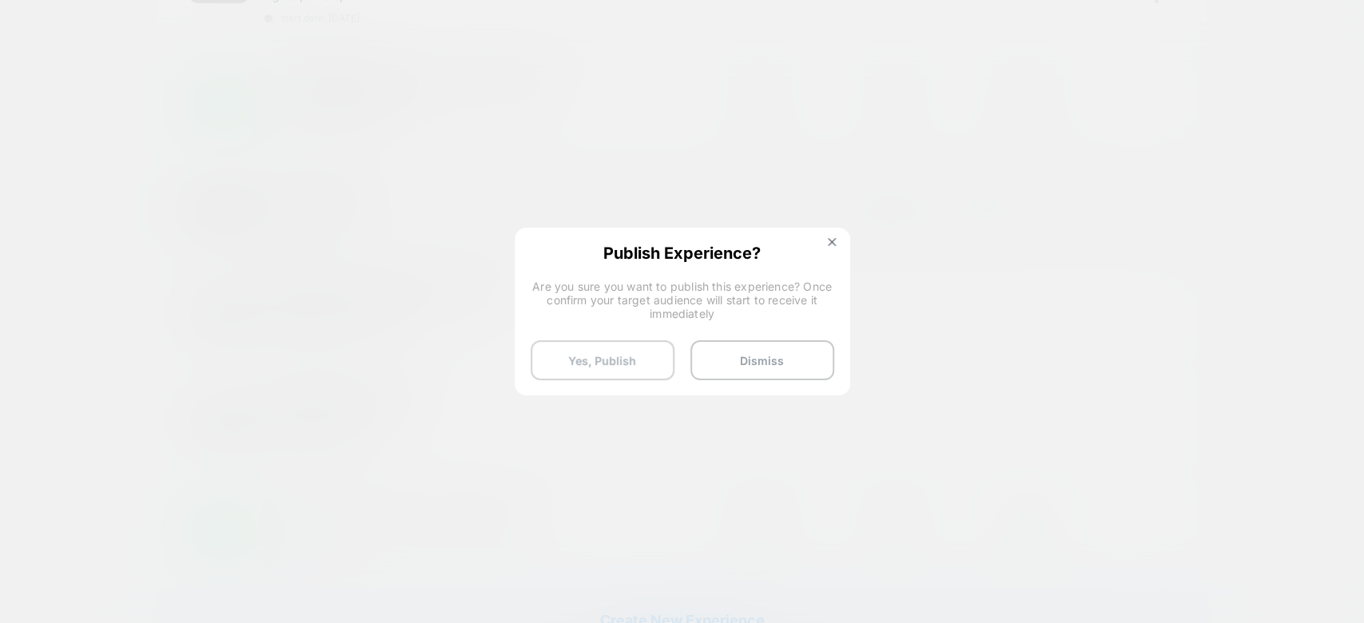
click at [630, 350] on button "Yes, Publish" at bounding box center [603, 360] width 144 height 40
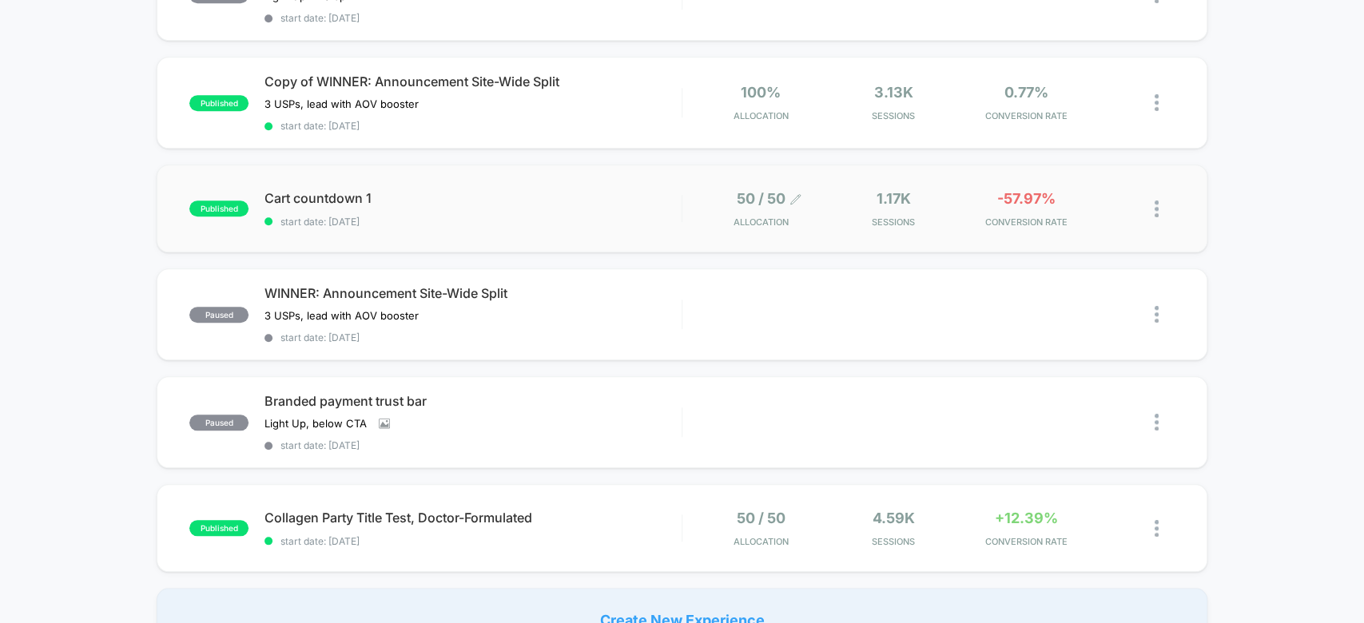
click at [789, 193] on icon at bounding box center [795, 199] width 12 height 12
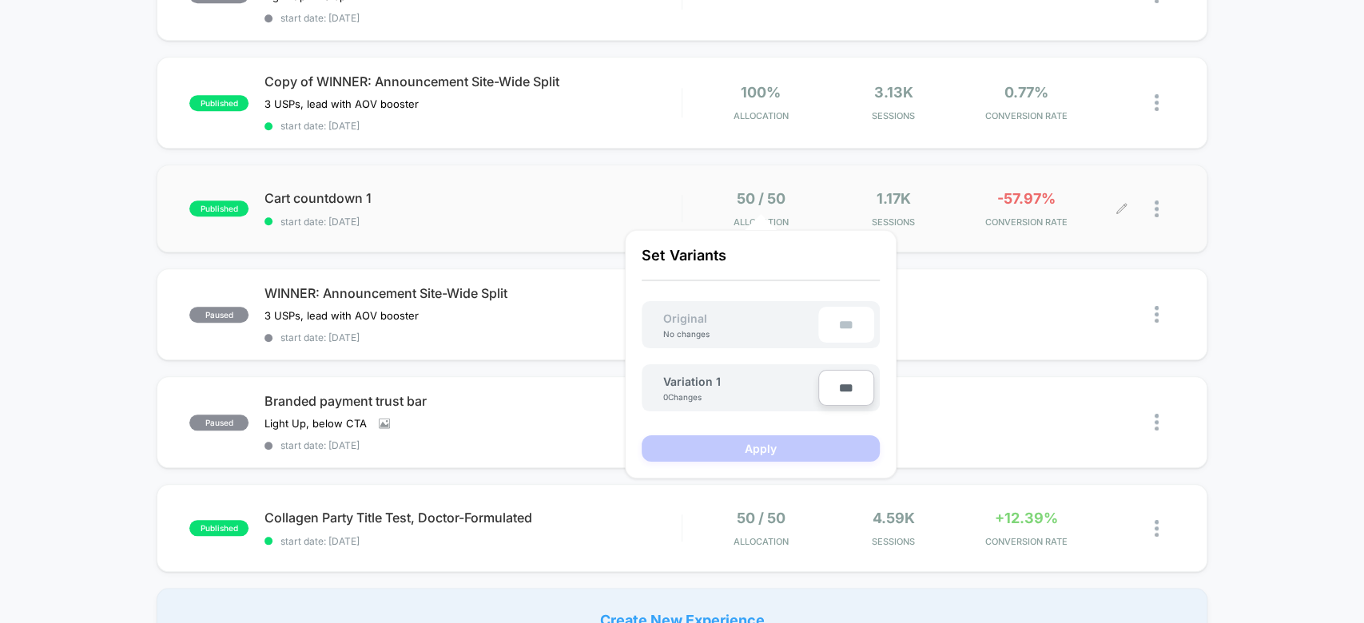
click at [1153, 190] on div at bounding box center [1148, 209] width 53 height 38
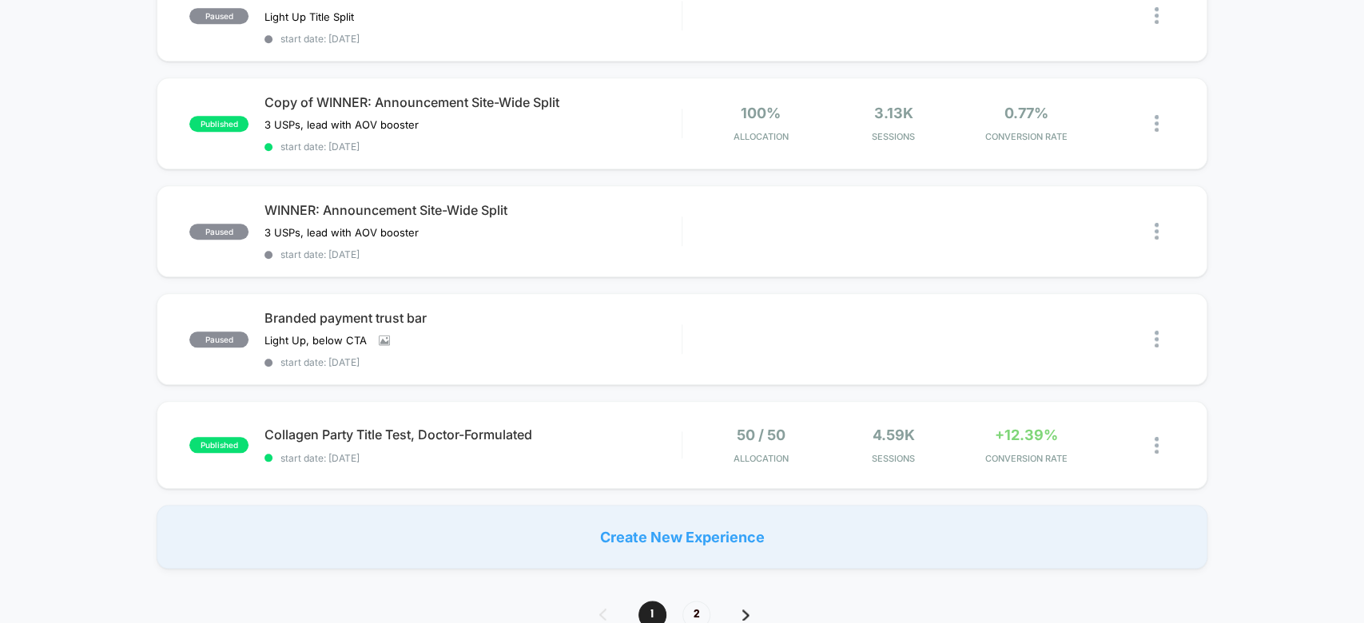
scroll to position [979, 0]
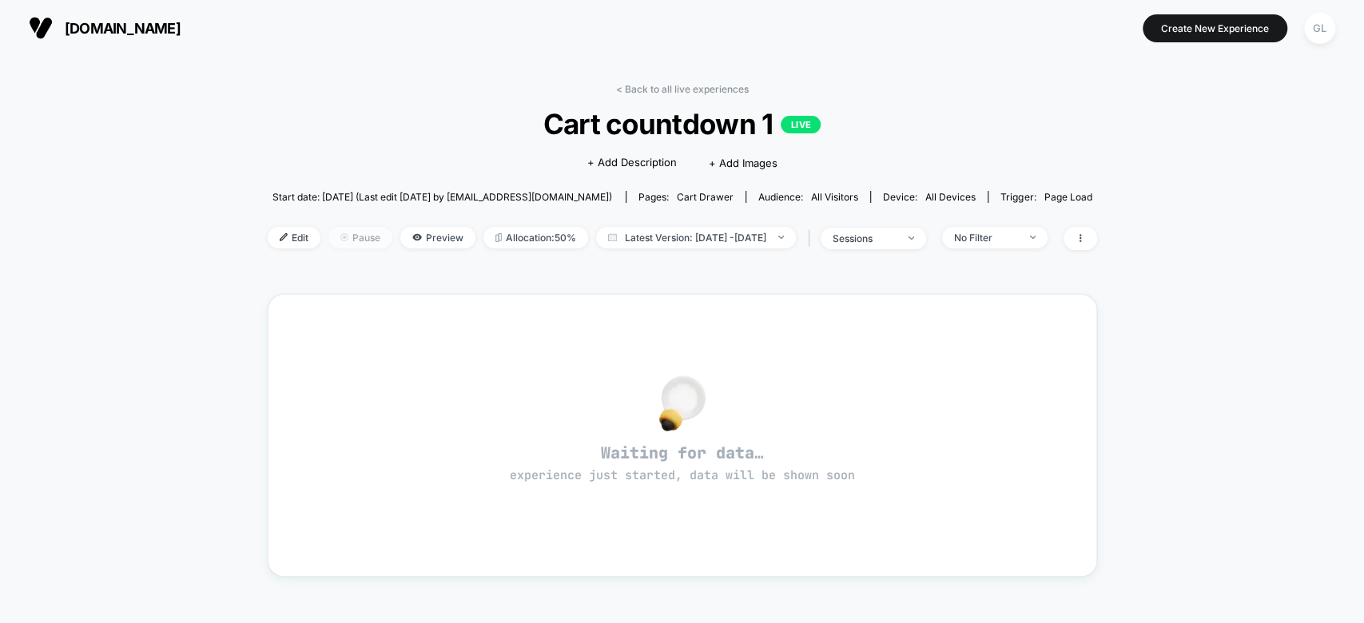
click at [352, 232] on span "Pause" at bounding box center [360, 238] width 64 height 22
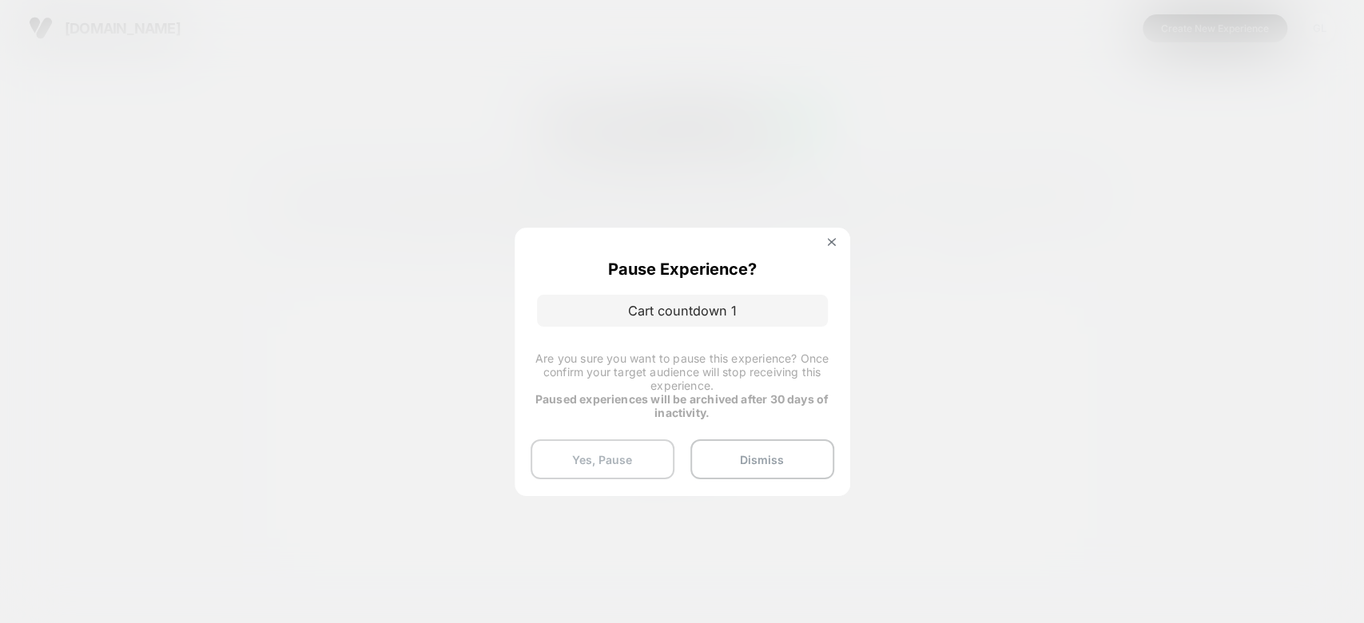
click at [628, 468] on button "Yes, Pause" at bounding box center [603, 459] width 144 height 40
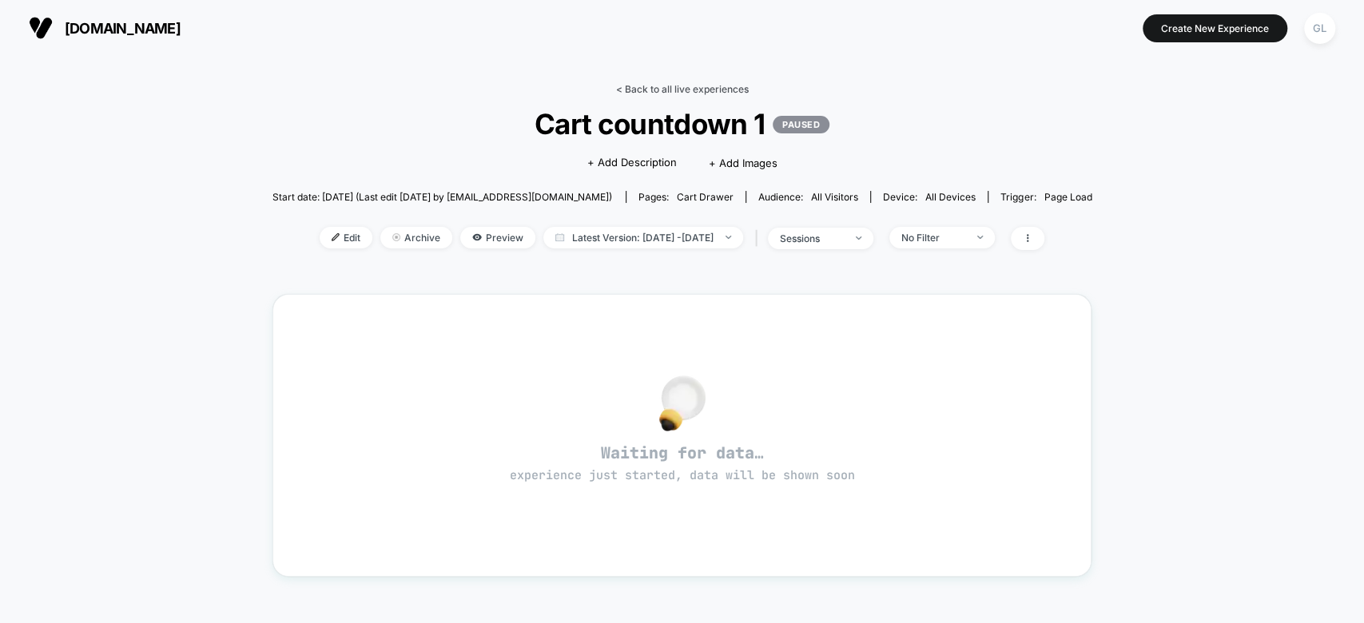
click at [678, 86] on link "< Back to all live experiences" at bounding box center [682, 89] width 133 height 12
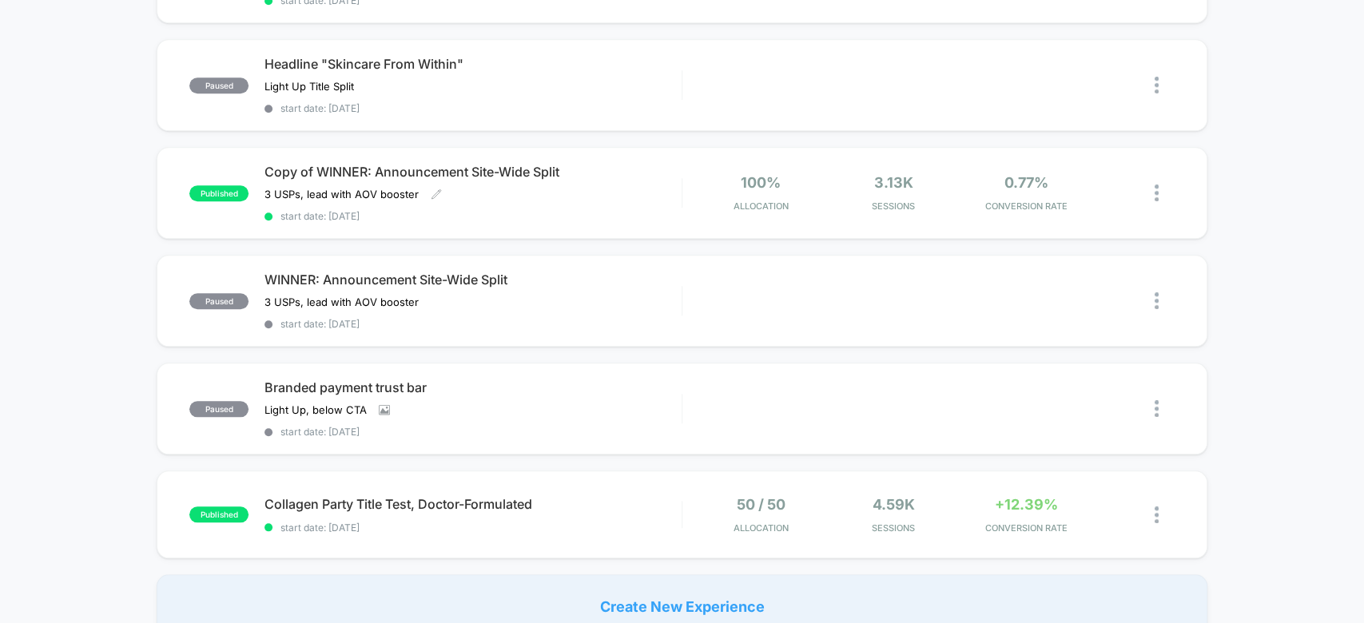
scroll to position [883, 0]
click at [1160, 499] on div at bounding box center [1165, 514] width 20 height 38
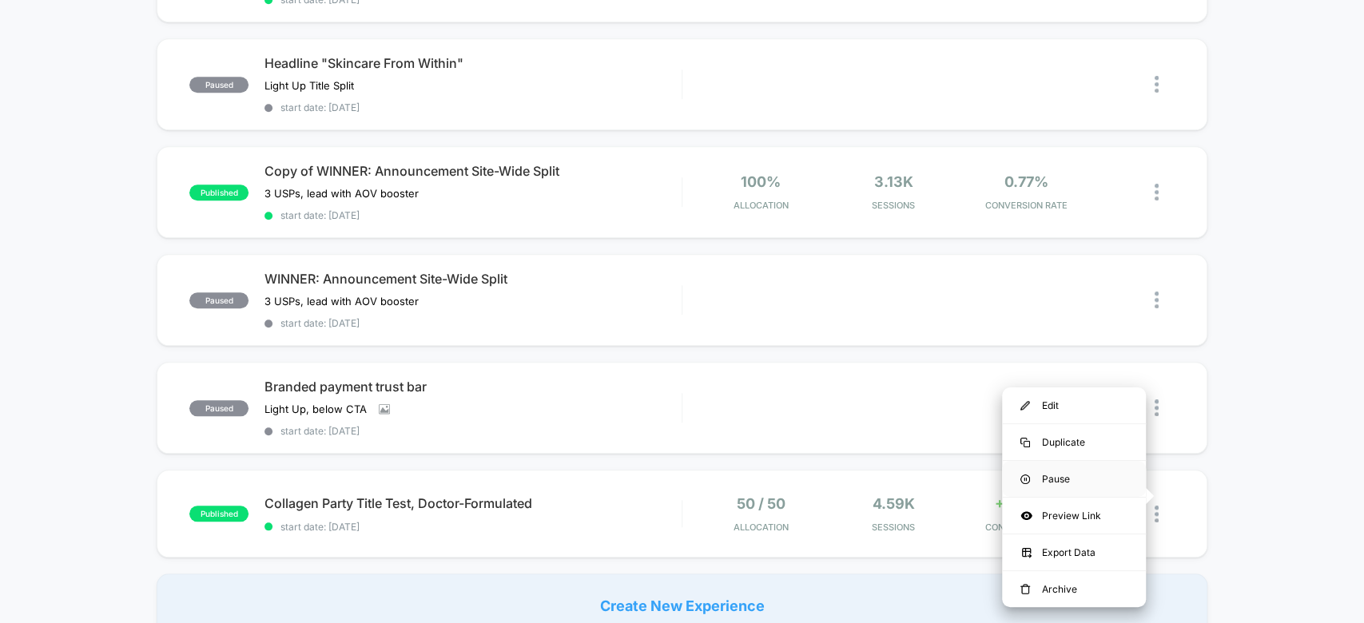
click at [1110, 485] on div "Pause" at bounding box center [1074, 479] width 144 height 36
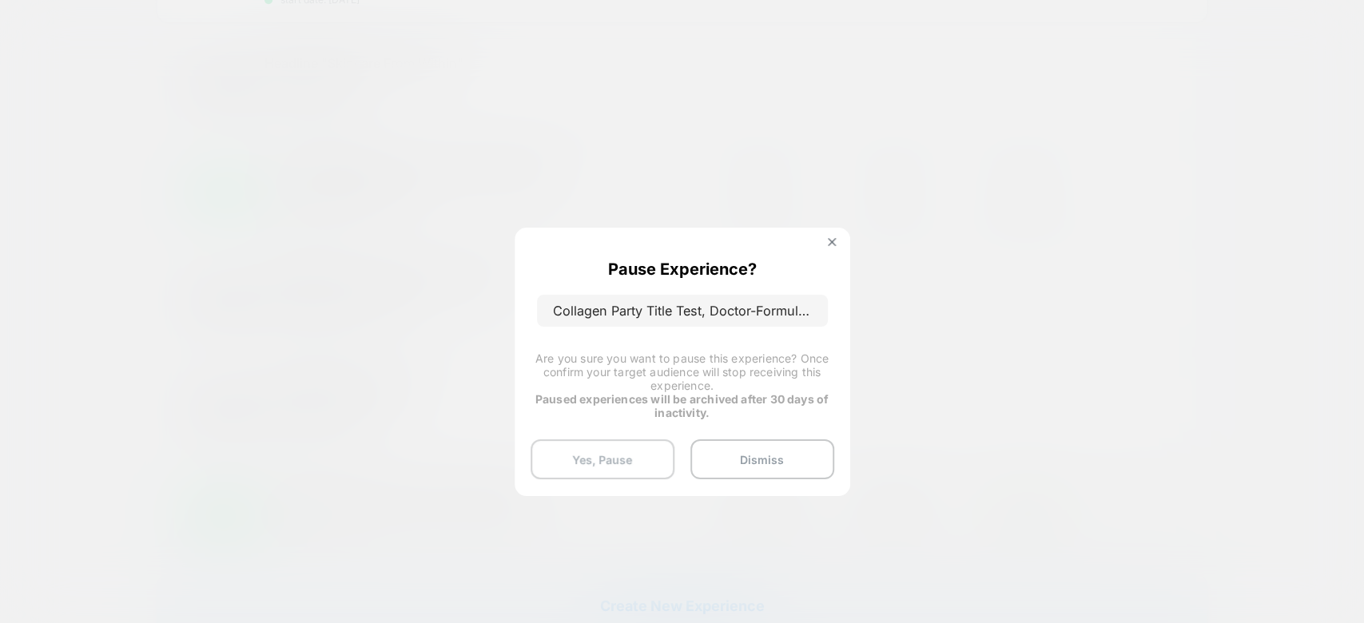
click at [639, 475] on button "Yes, Pause" at bounding box center [603, 459] width 144 height 40
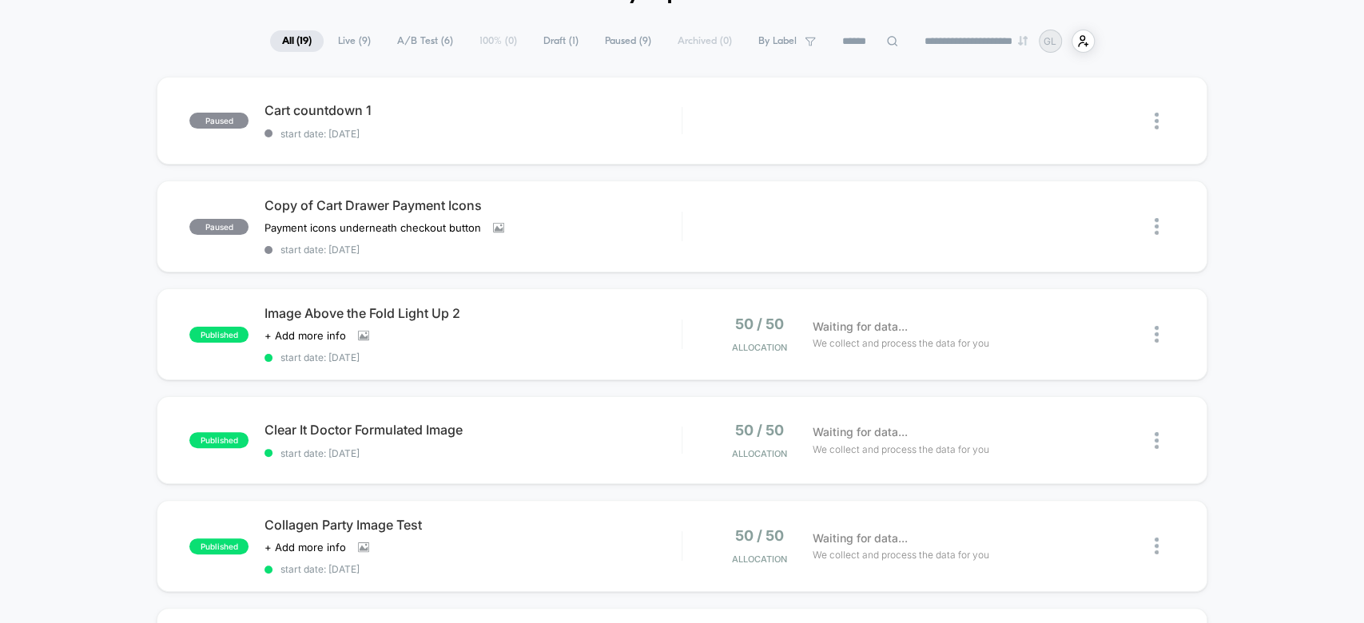
scroll to position [0, 0]
